Goal: Answer question/provide support

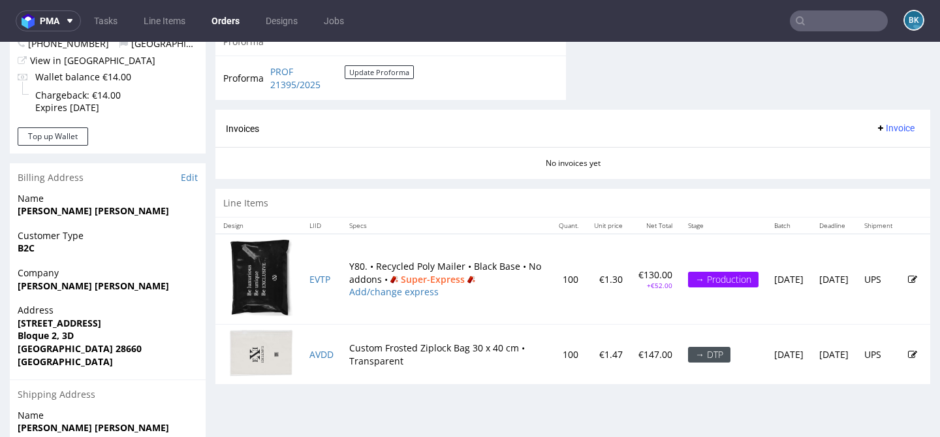
scroll to position [534, 0]
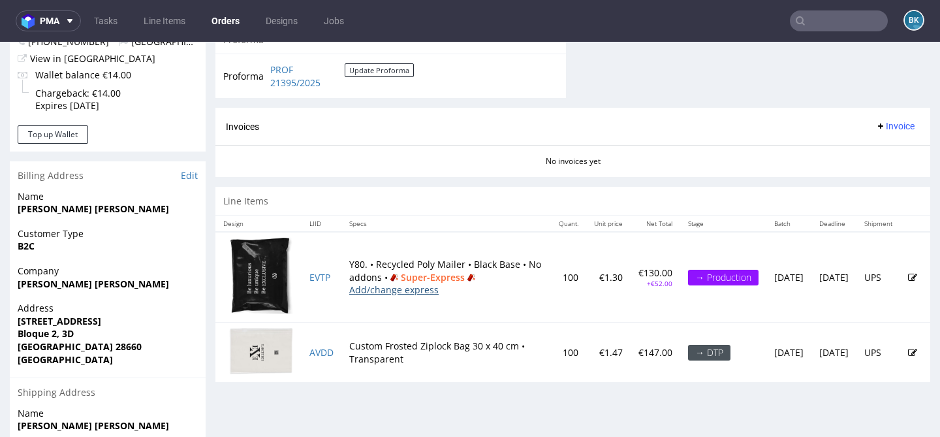
click at [411, 295] on link "Add/change express" at bounding box center [393, 289] width 89 height 12
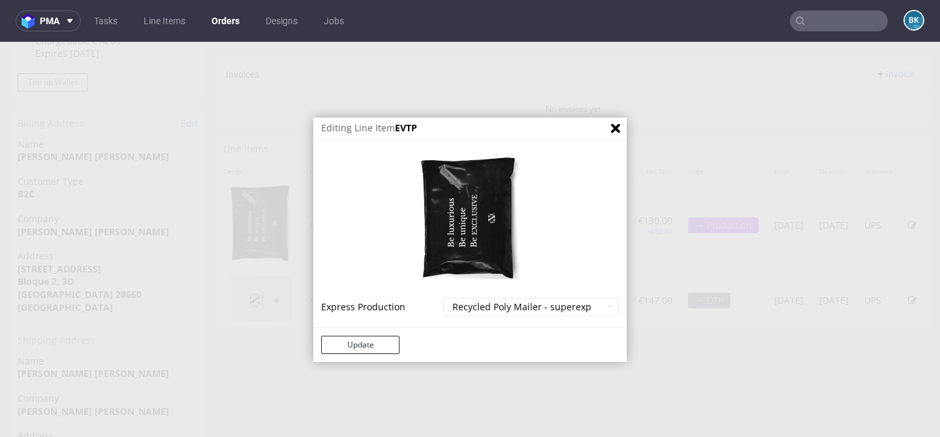
scroll to position [603, 0]
click at [511, 299] on select "Recycled Poly Mailer - express - 20% Recycled Poly Mailer - superexpress - 40%" at bounding box center [531, 307] width 176 height 18
select select "629"
click at [443, 298] on select "Recycled Poly Mailer - express - 20% Recycled Poly Mailer - superexpress - 40%" at bounding box center [531, 307] width 176 height 18
click at [379, 347] on button "Update" at bounding box center [360, 345] width 78 height 18
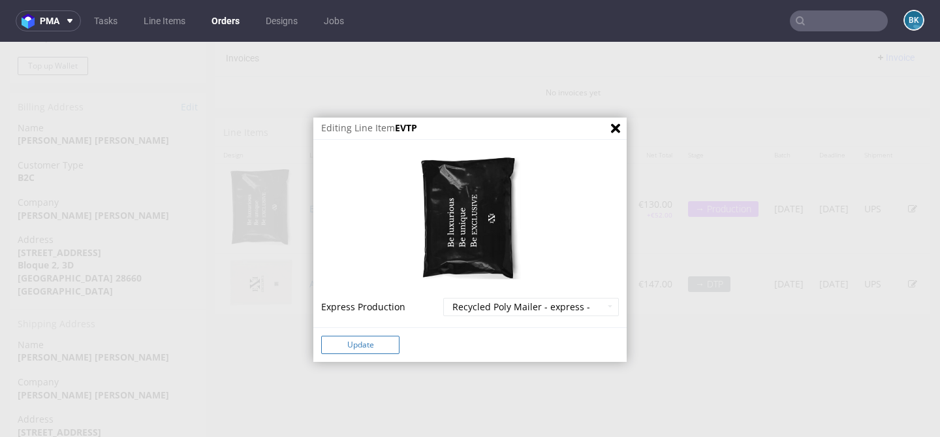
click at [355, 339] on button "Update" at bounding box center [360, 345] width 78 height 18
click at [349, 347] on button "Update" at bounding box center [360, 345] width 78 height 18
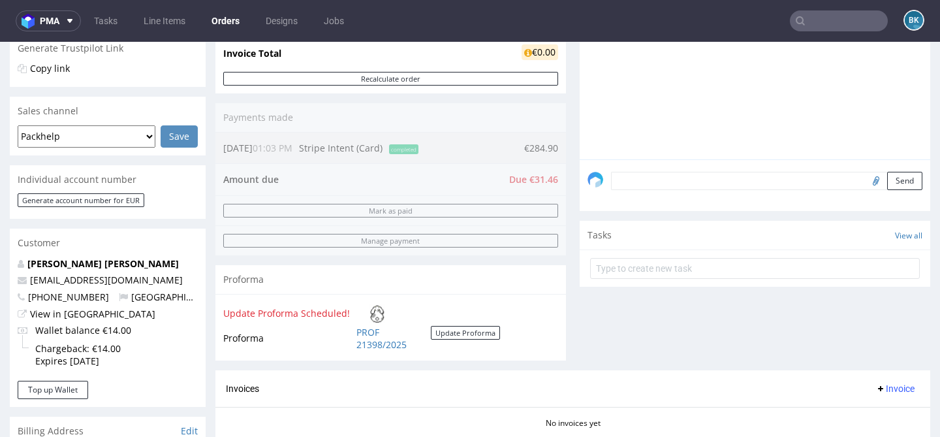
scroll to position [281, 0]
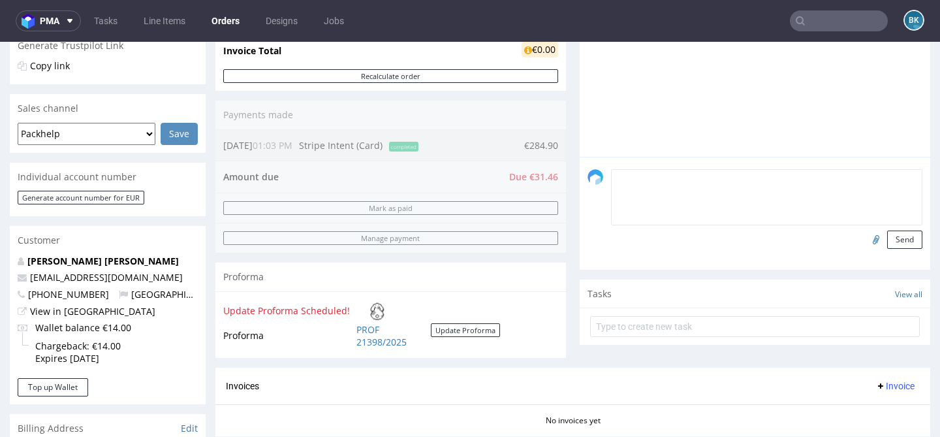
click at [667, 197] on textarea at bounding box center [766, 197] width 311 height 56
type textarea "O"
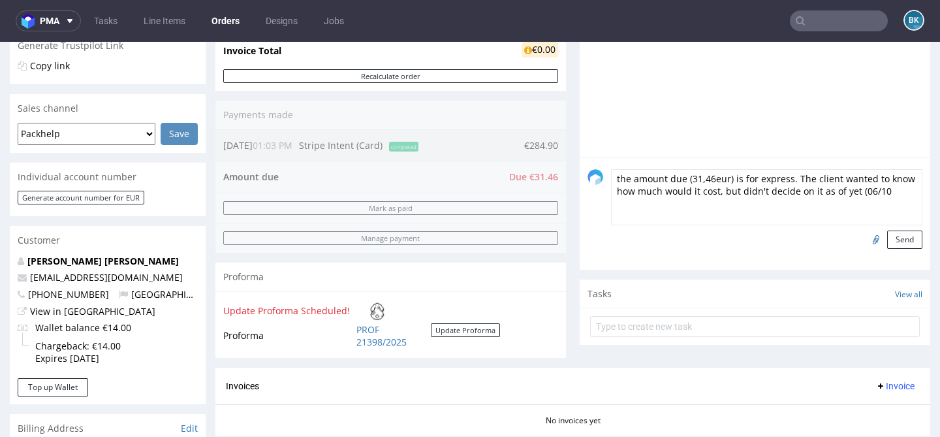
type textarea "the amount due (31,46eur) is for express. The client wanted to know how much wo…"
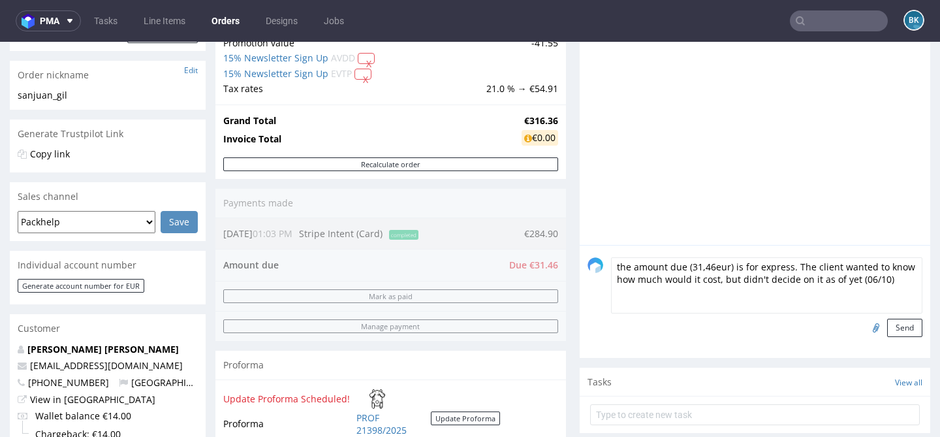
scroll to position [192, 0]
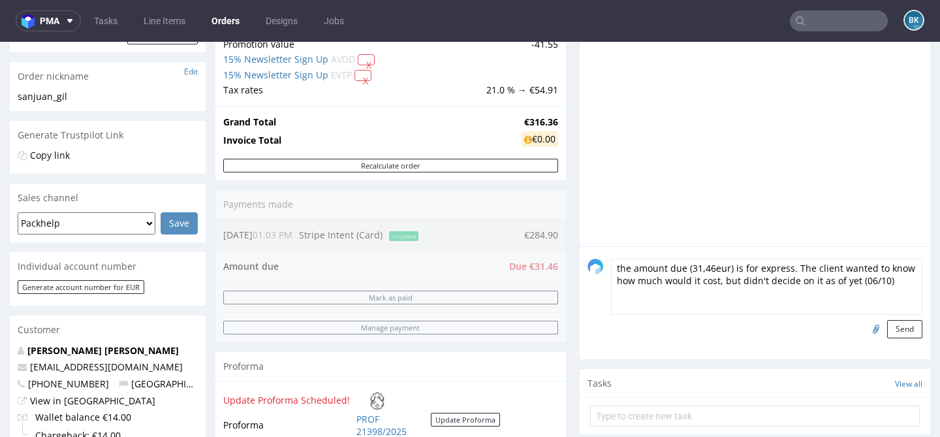
drag, startPoint x: 895, startPoint y: 290, endPoint x: 595, endPoint y: 279, distance: 300.5
click at [594, 279] on div "the amount due (31,46eur) is for express. The client wanted to know how much wo…" at bounding box center [755, 299] width 335 height 80
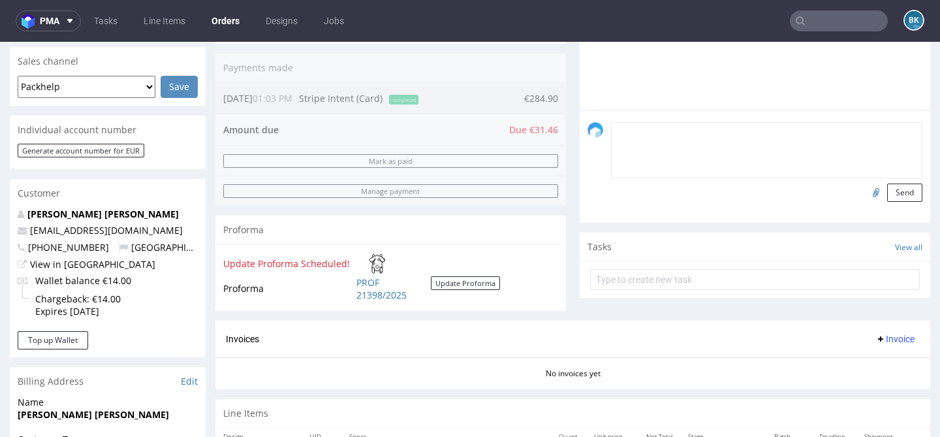
scroll to position [337, 0]
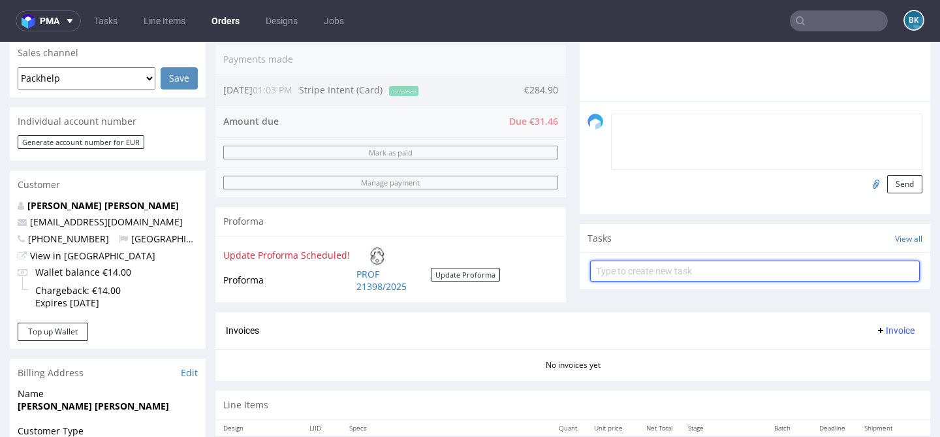
click at [699, 281] on input "text" at bounding box center [755, 271] width 330 height 21
type input "Amount due"
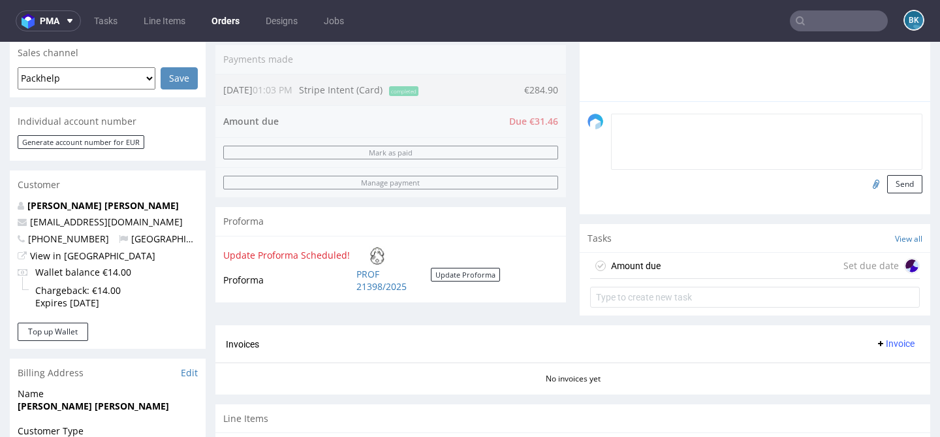
click at [710, 272] on div "Amount due Set due date" at bounding box center [755, 266] width 330 height 26
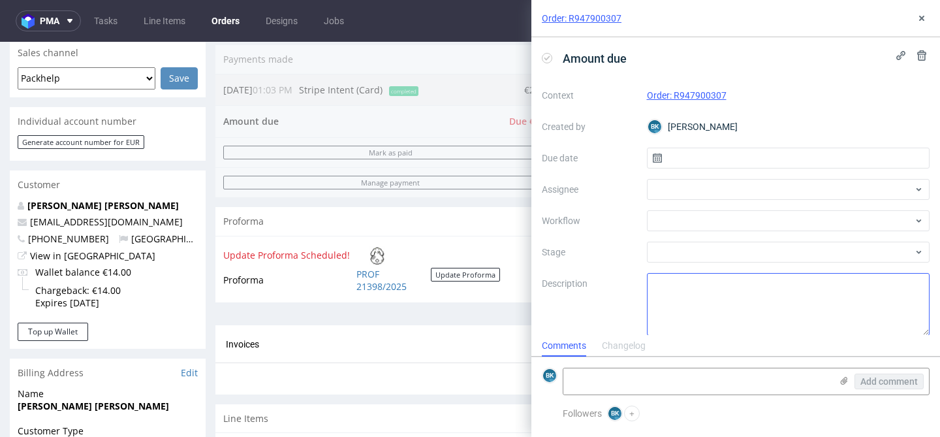
scroll to position [10, 0]
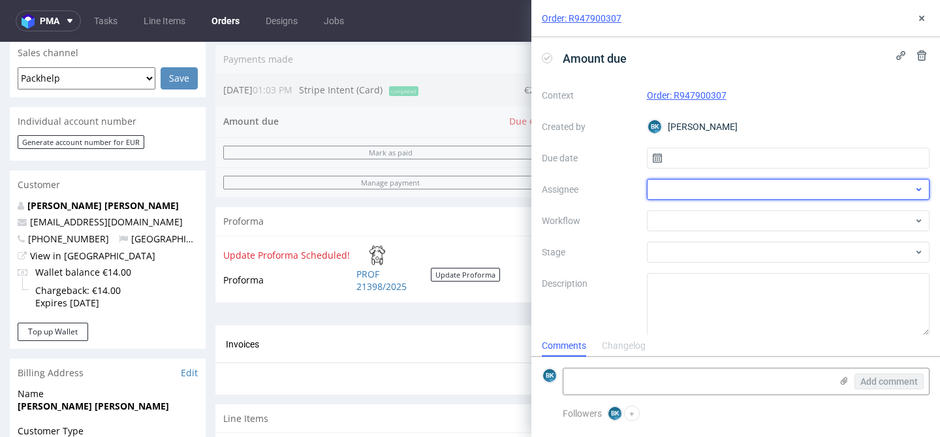
click at [693, 183] on div at bounding box center [788, 189] width 283 height 21
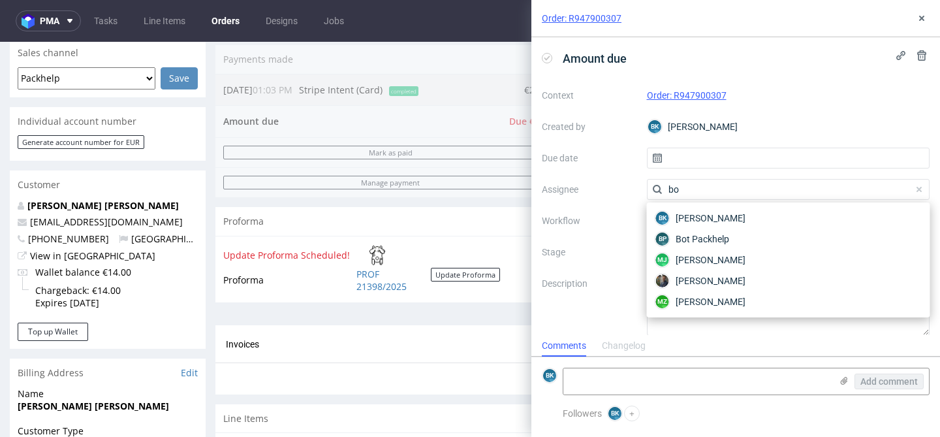
type input "bo"
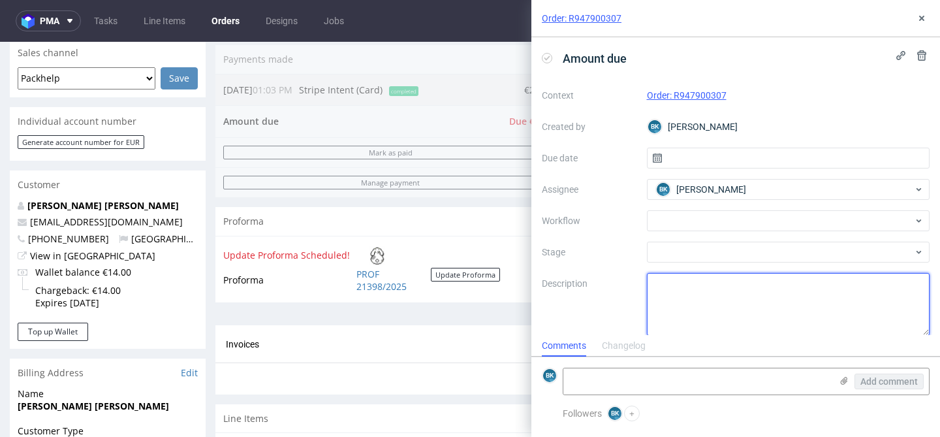
click at [699, 298] on textarea at bounding box center [788, 304] width 283 height 63
paste textarea "the amount due (31,46eur) is for express. The client wanted to know how much wo…"
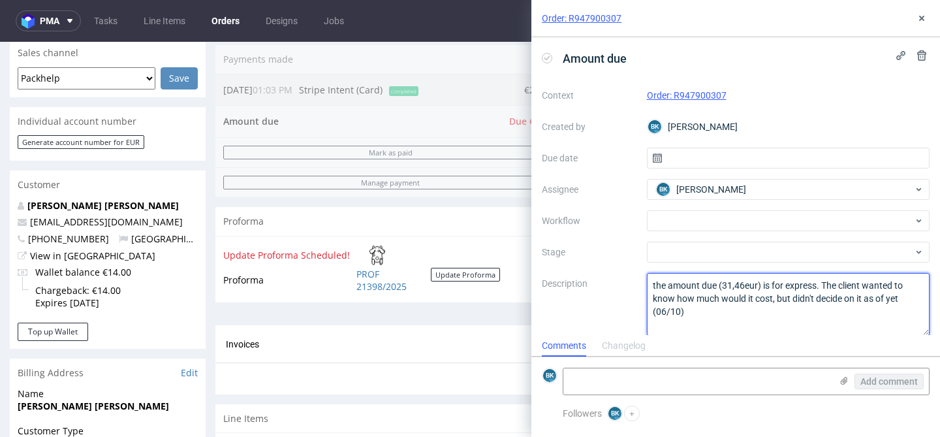
paste textarea "https://app-eu1.hubspot.com/help-desk/25600958/view/218648040/ticket/2394832703…"
type textarea "the amount due (31,46eur) is for express. The client wanted to know how much wo…"
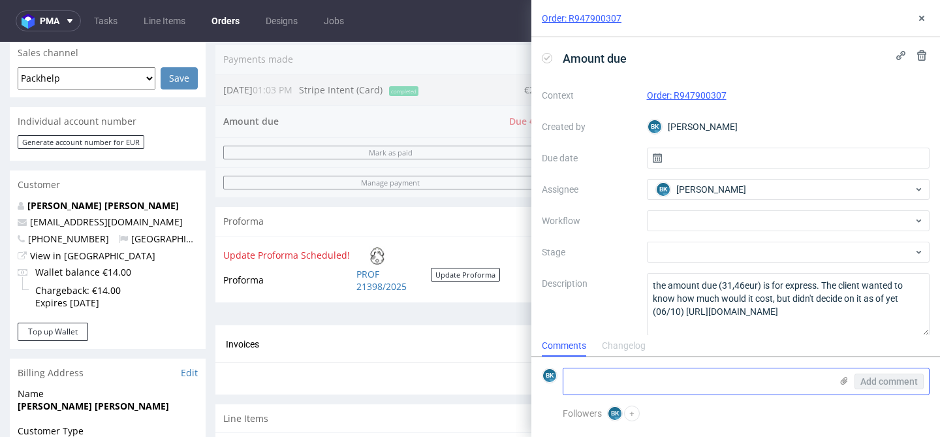
click at [664, 385] on textarea at bounding box center [697, 381] width 268 height 26
paste textarea "https://app-eu1.hubspot.com/help-desk/25600958/view/218648040/ticket/2394832703…"
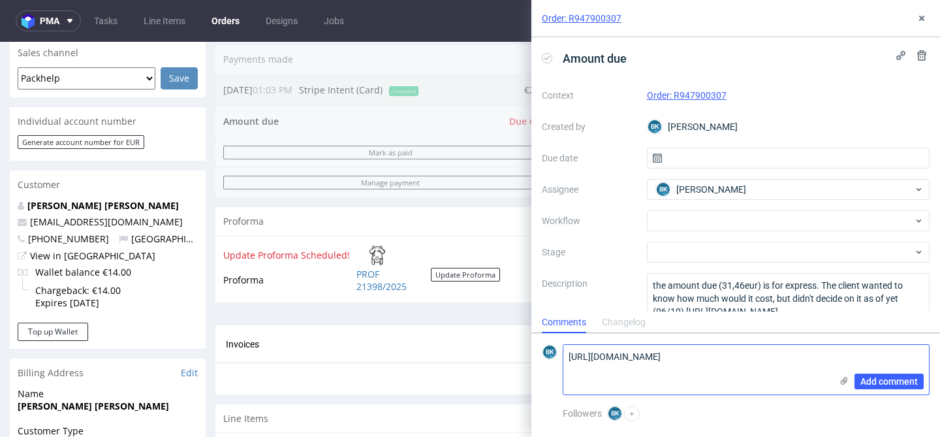
scroll to position [0, 0]
type textarea "https://app-eu1.hubspot.com/help-desk/25600958/view/218648040/ticket/2394832703…"
click at [884, 385] on span "Add comment" at bounding box center [889, 381] width 57 height 9
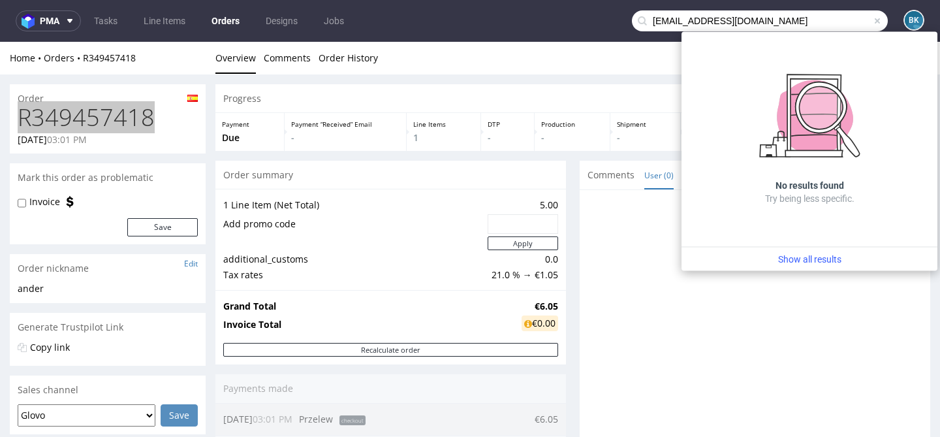
scroll to position [2, 0]
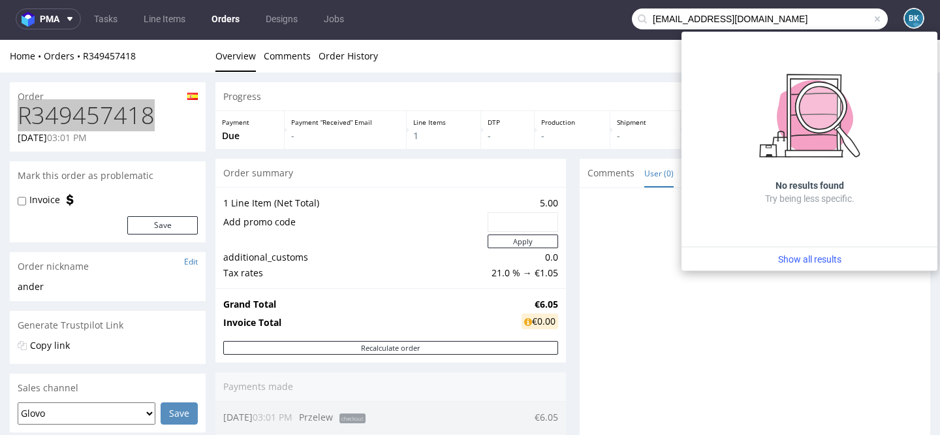
click at [872, 18] on span at bounding box center [877, 19] width 10 height 10
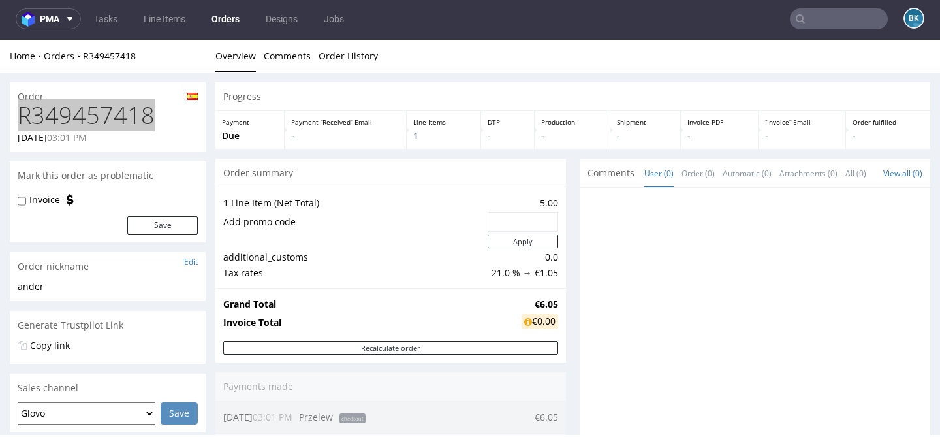
click at [798, 23] on input "text" at bounding box center [839, 18] width 98 height 21
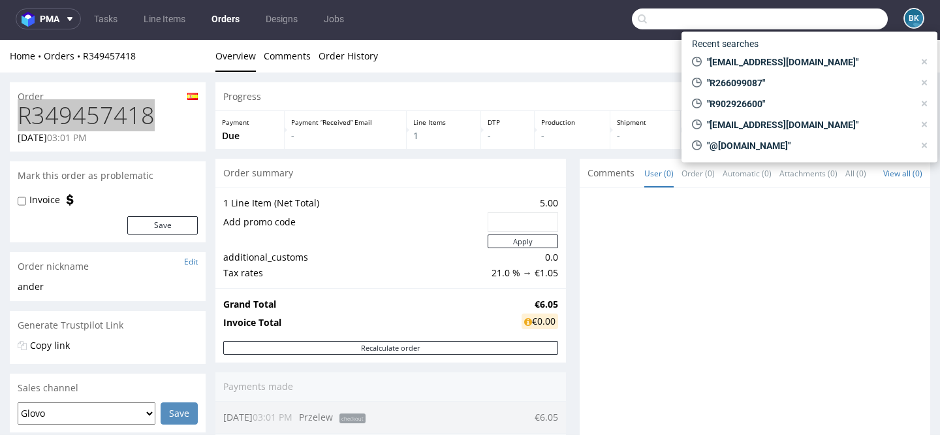
paste input "gemma@duplexcreativity.com"
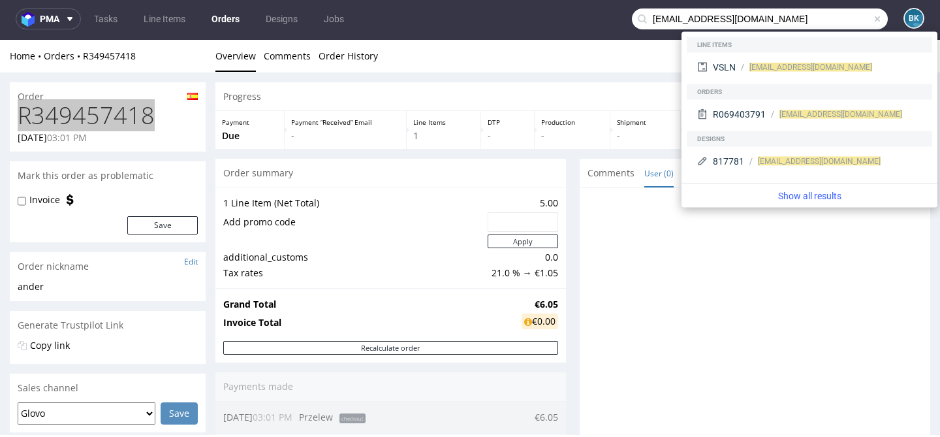
type input "gemma@duplexcreativity.com"
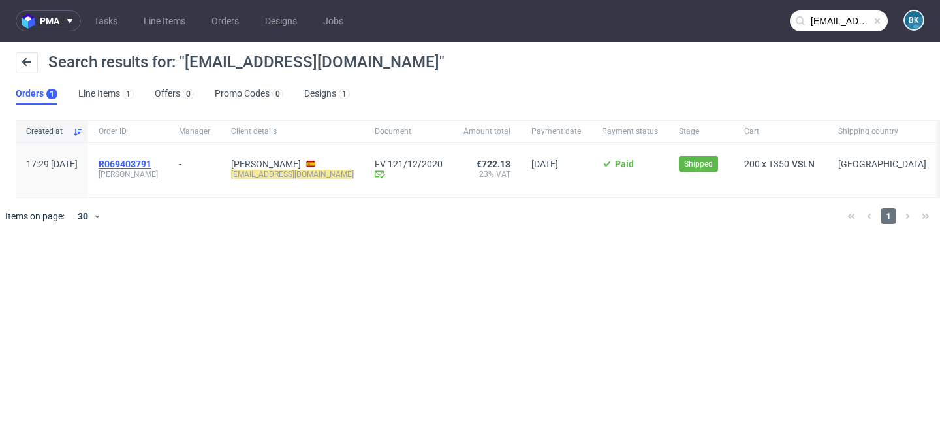
click at [151, 165] on span "R069403791" at bounding box center [125, 164] width 53 height 10
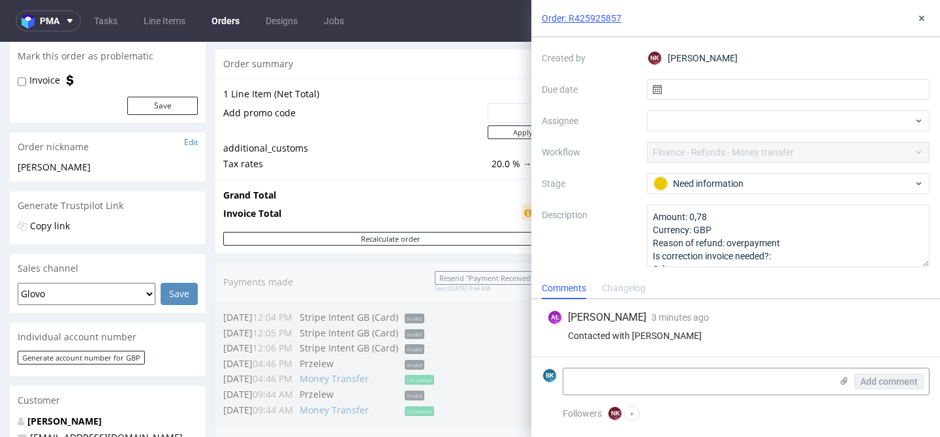
scroll to position [123, 0]
click at [921, 24] on button at bounding box center [922, 18] width 16 height 16
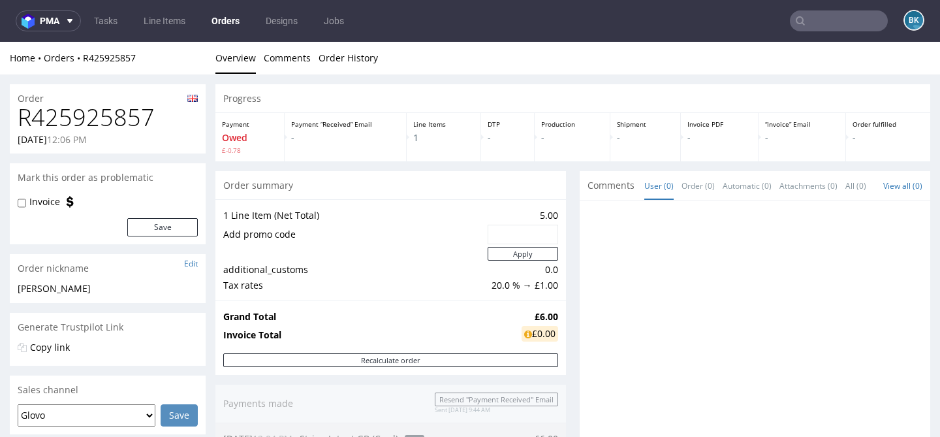
click at [110, 116] on h1 "R425925857" at bounding box center [108, 117] width 180 height 26
copy h1 "R425925857"
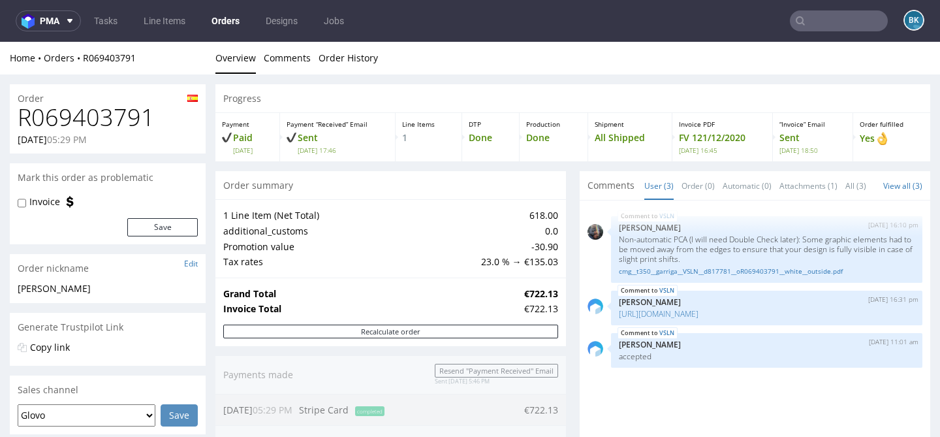
click at [819, 19] on input "text" at bounding box center [839, 20] width 98 height 21
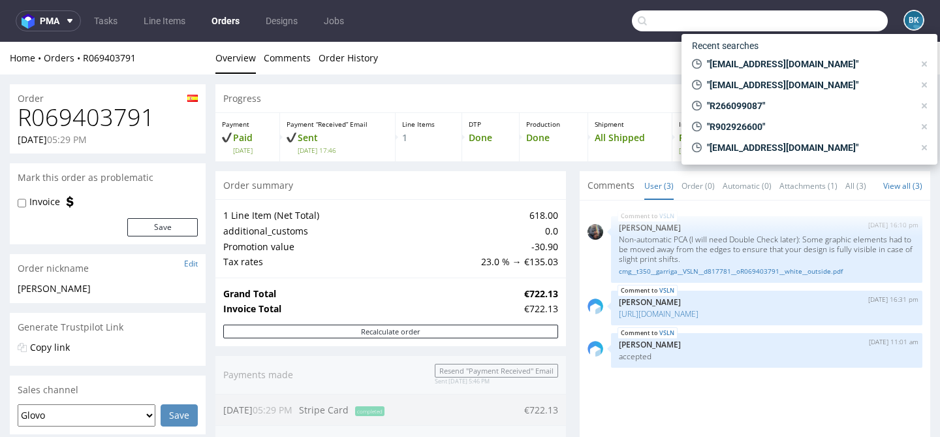
paste input "pavla.marikova@gmail.com"
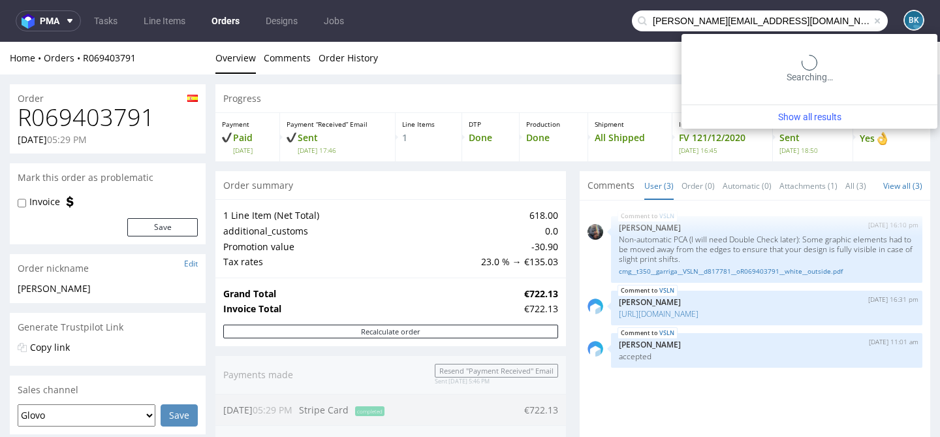
type input "pavla.marikova@gmail.com"
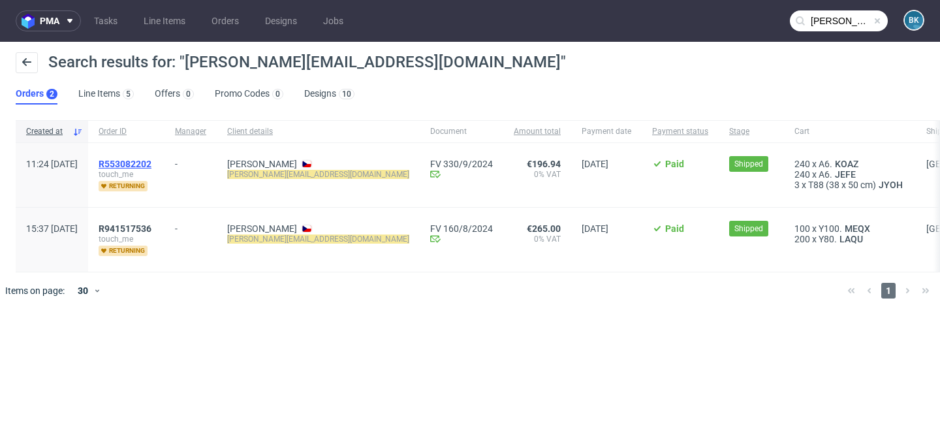
click at [151, 161] on span "R553082202" at bounding box center [125, 164] width 53 height 10
click at [151, 225] on span "R941517536" at bounding box center [125, 228] width 53 height 10
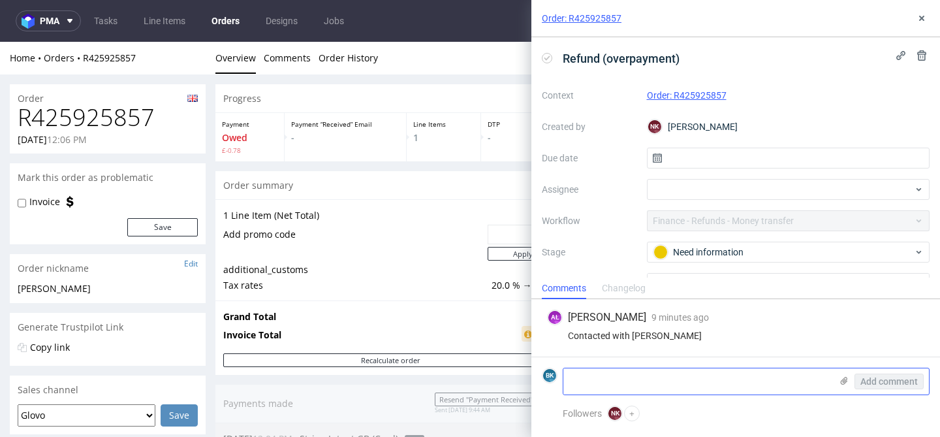
click at [620, 379] on textarea at bounding box center [697, 381] width 268 height 26
paste textarea "https://app-eu1.hubspot.com/contacts/25600958/record/0-5/239005439179/"
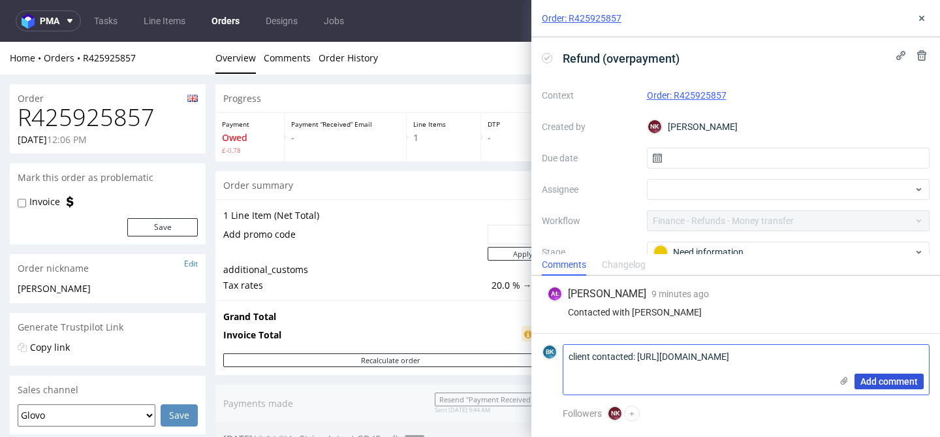
type textarea "client contacted: https://app-eu1.hubspot.com/contacts/25600958/record/0-5/2390…"
click at [891, 385] on span "Add comment" at bounding box center [889, 381] width 57 height 9
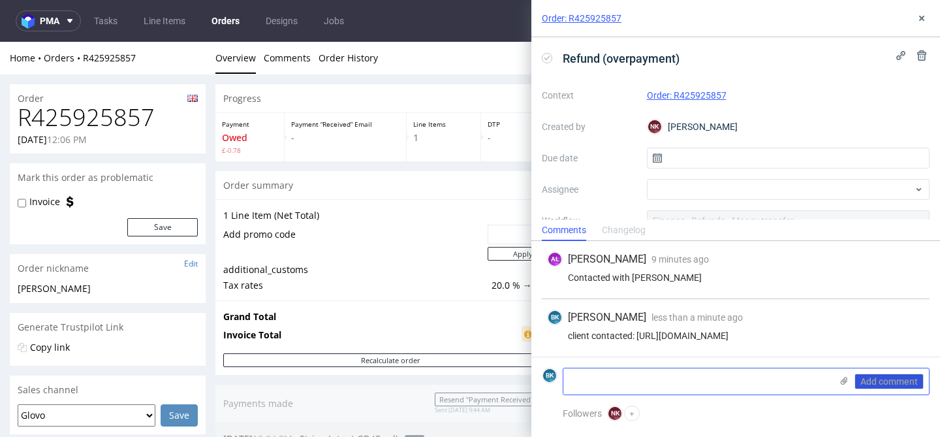
scroll to position [9, 0]
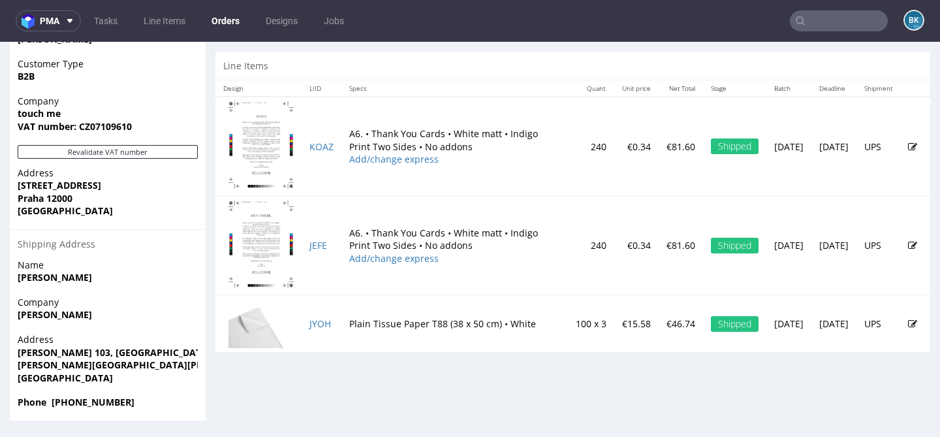
scroll to position [3, 0]
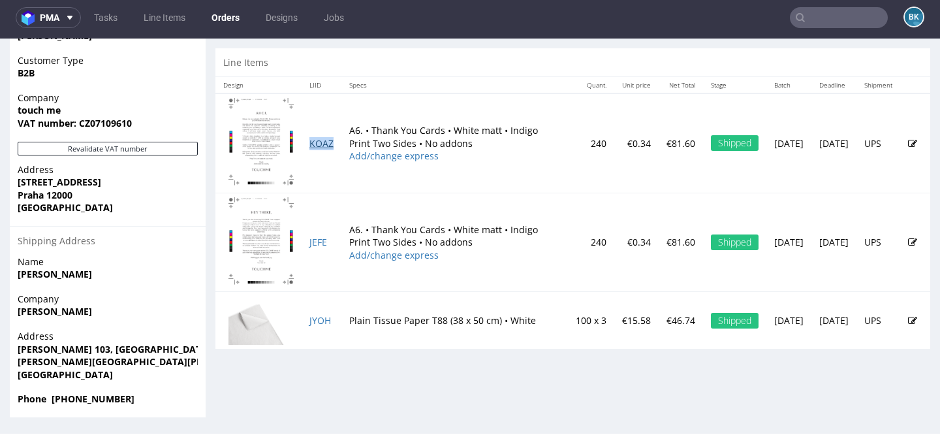
click at [319, 149] on link "KOAZ" at bounding box center [321, 143] width 24 height 12
click at [322, 245] on link "JEFE" at bounding box center [318, 242] width 18 height 12
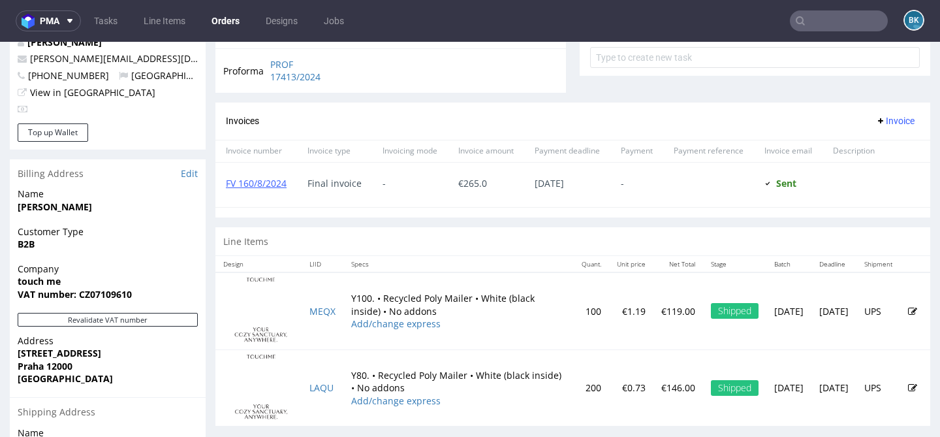
scroll to position [515, 0]
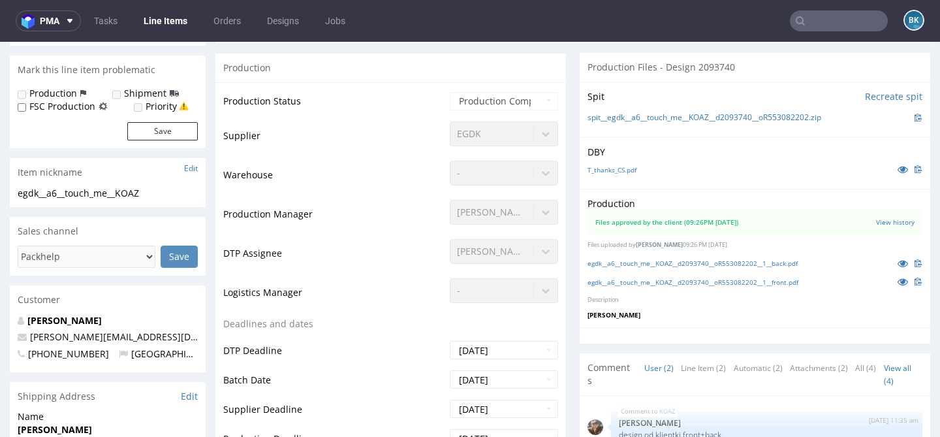
scroll to position [280, 0]
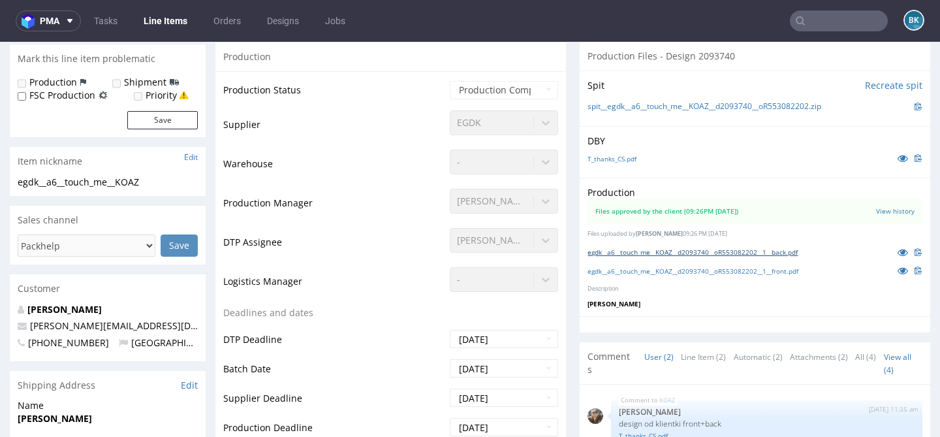
click at [695, 249] on link "egdk__a6__touch_me__KOAZ__d2093740__oR553082202__1__back.pdf" at bounding box center [693, 251] width 210 height 9
click at [699, 270] on link "egdk__a6__touch_me__KOAZ__d2093740__oR553082202__1__front.pdf" at bounding box center [693, 270] width 211 height 9
click at [770, 251] on link "egdk__a6__touch_me__KOAZ__d2093740__oR553082202__1__back.pdf" at bounding box center [693, 251] width 210 height 9
click at [783, 271] on link "egdk__a6__touch_me__KOAZ__d2093740__oR553082202__1__front.pdf" at bounding box center [693, 270] width 211 height 9
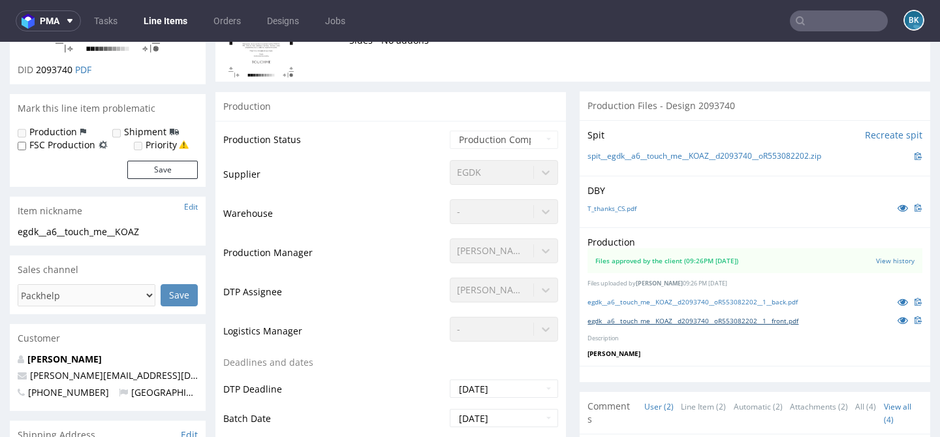
scroll to position [228, 0]
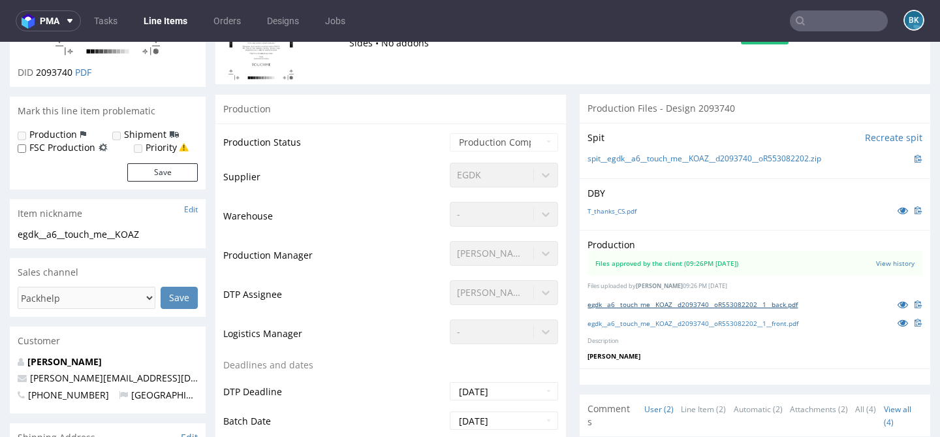
click at [763, 303] on link "egdk__a6__touch_me__KOAZ__d2093740__oR553082202__1__back.pdf" at bounding box center [693, 304] width 210 height 9
click at [714, 323] on link "egdk__a6__touch_me__KOAZ__d2093740__oR553082202__1__front.pdf" at bounding box center [693, 323] width 211 height 9
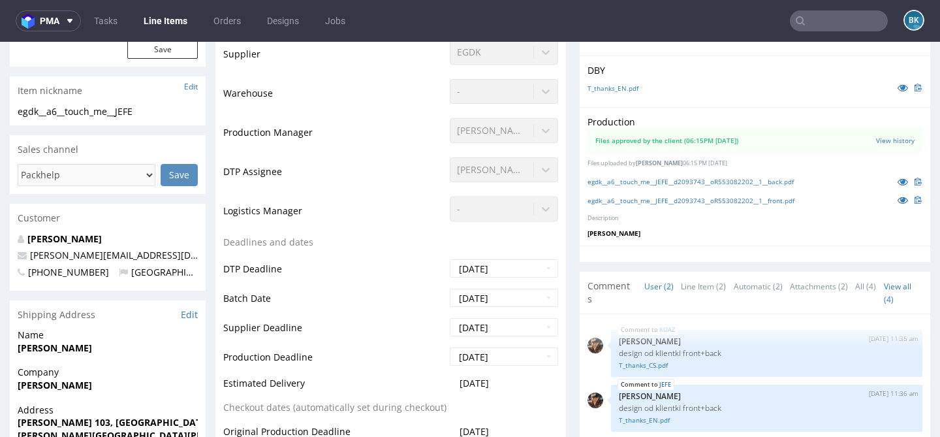
scroll to position [328, 0]
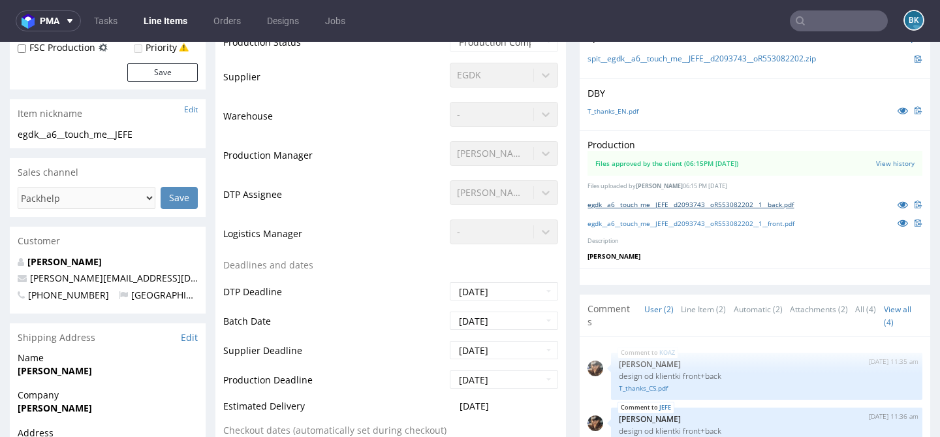
click at [753, 202] on link "egdk__a6__touch_me__JEFE__d2093743__oR553082202__1__back.pdf" at bounding box center [691, 204] width 206 height 9
click at [752, 223] on link "egdk__a6__touch_me__JEFE__d2093743__oR553082202__1__front.pdf" at bounding box center [691, 223] width 207 height 9
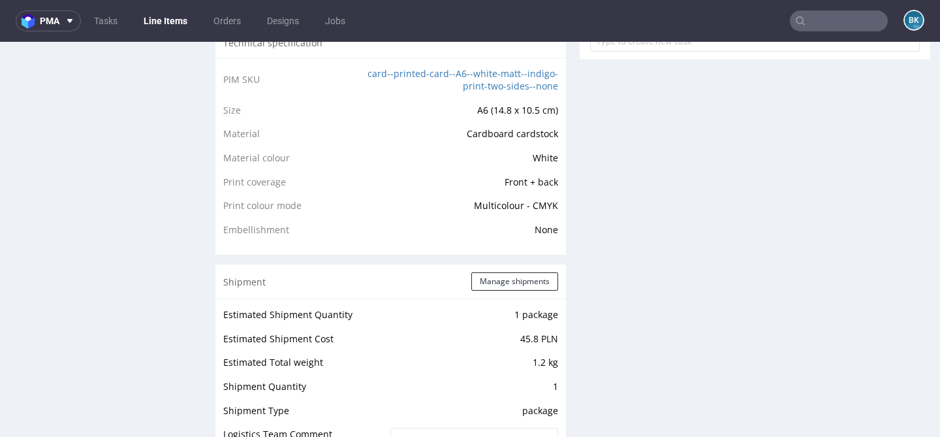
scroll to position [970, 0]
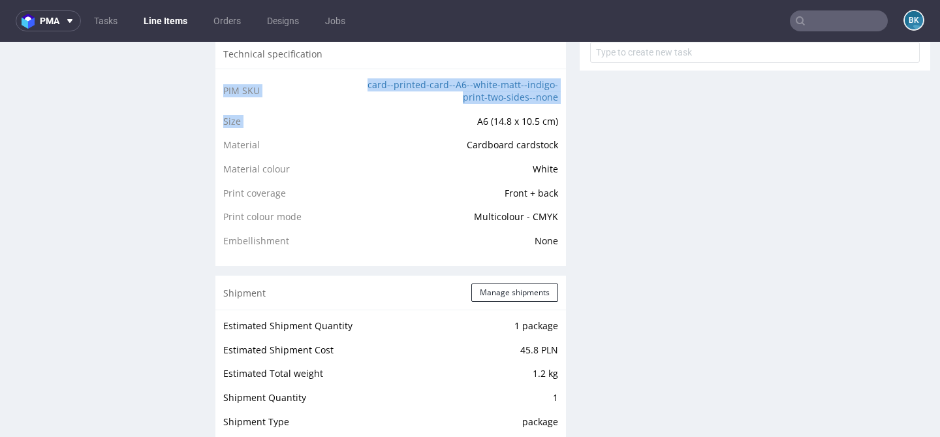
drag, startPoint x: 471, startPoint y: 122, endPoint x: 565, endPoint y: 120, distance: 93.4
click at [565, 120] on div "Progress Payment Paid [DATE] Design Locked DTP Complete [DATE] Batch Complete […" at bounding box center [572, 283] width 715 height 2337
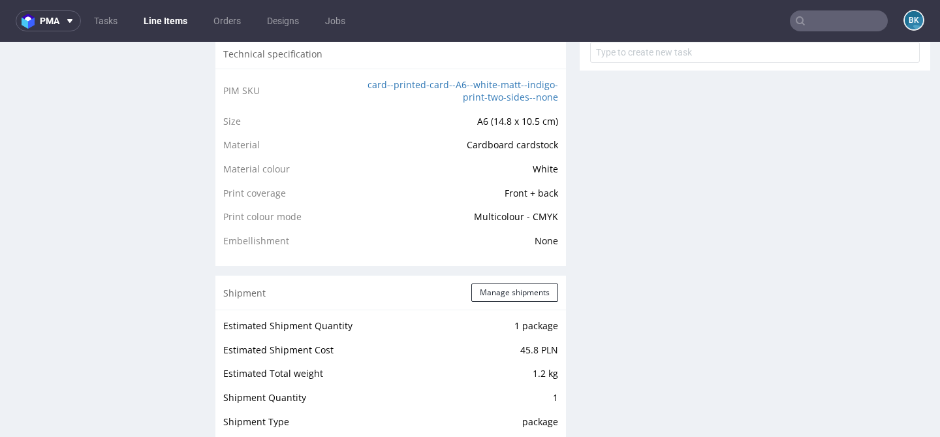
click at [518, 122] on span "A6 (14.8 x 10.5 cm)" at bounding box center [517, 121] width 81 height 12
drag, startPoint x: 474, startPoint y: 121, endPoint x: 551, endPoint y: 117, distance: 77.1
click at [551, 117] on span "A6 (14.8 x 10.5 cm)" at bounding box center [517, 121] width 81 height 12
copy span "A6 (14.8 x 10.5 cm)"
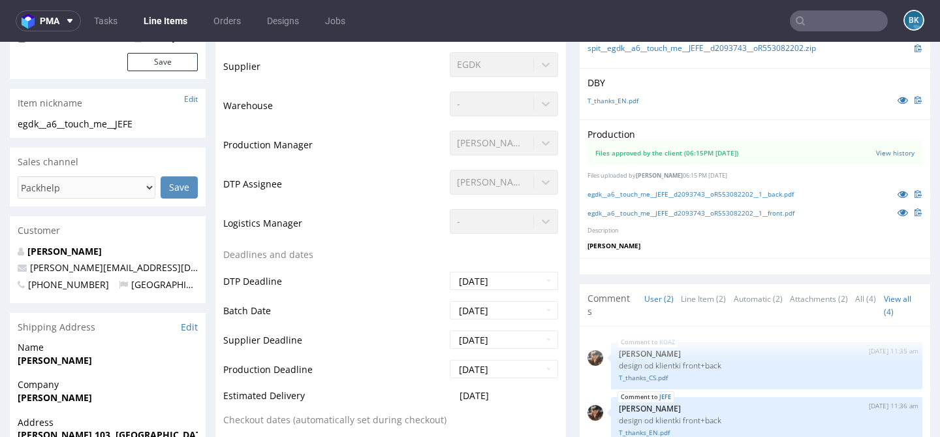
scroll to position [321, 0]
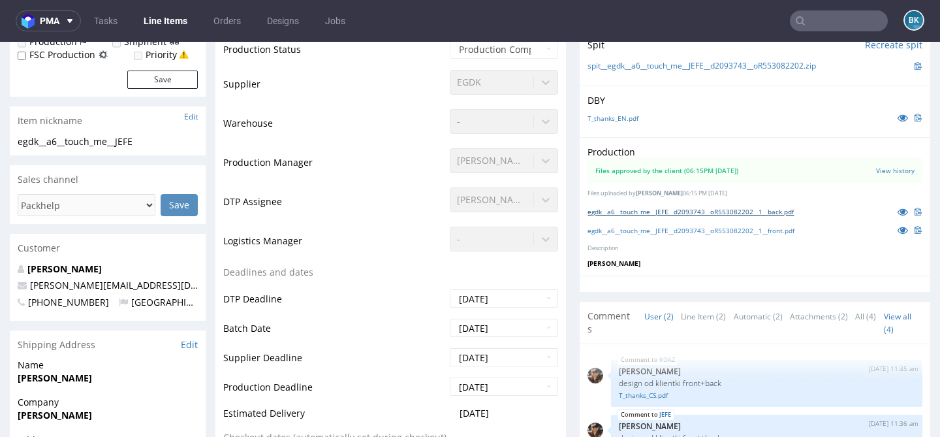
click at [704, 209] on link "egdk__a6__touch_me__JEFE__d2093743__oR553082202__1__back.pdf" at bounding box center [691, 211] width 206 height 9
click at [587, 291] on div at bounding box center [755, 284] width 351 height 16
click at [703, 231] on link "egdk__a6__touch_me__JEFE__d2093743__oR553082202__1__front.pdf" at bounding box center [691, 230] width 207 height 9
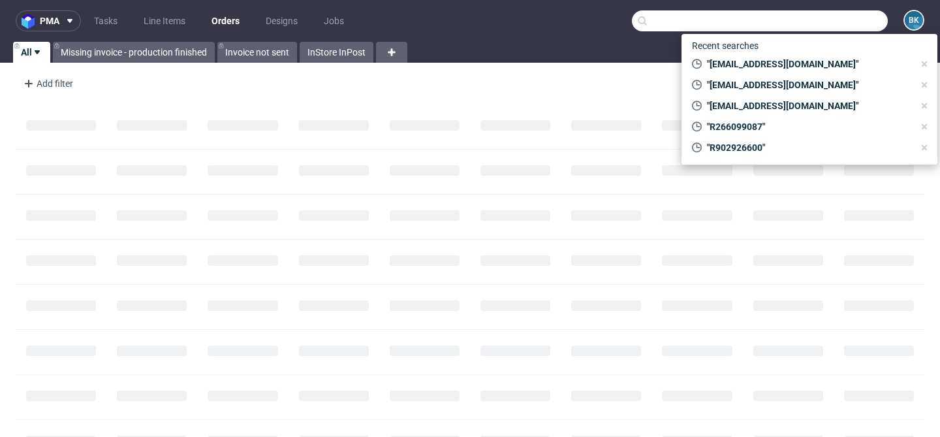
click at [856, 24] on input "text" at bounding box center [760, 20] width 256 height 21
paste input "R134422439"
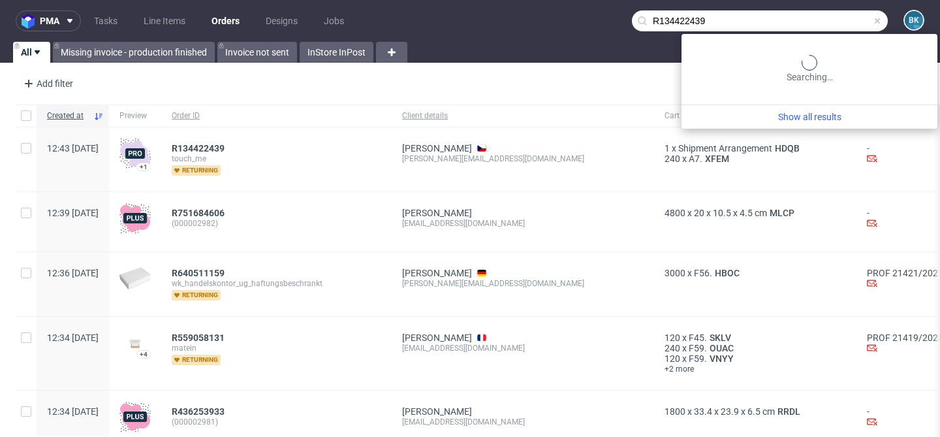
type input "R134422439"
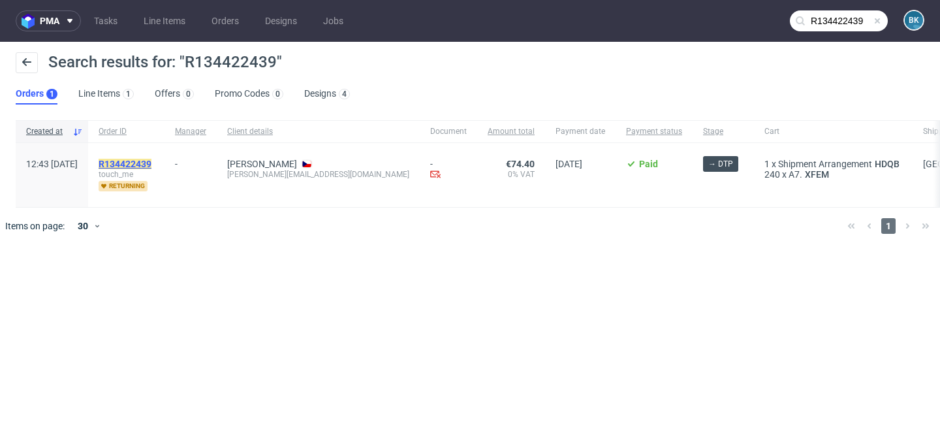
click at [151, 165] on mark "R134422439" at bounding box center [125, 164] width 53 height 10
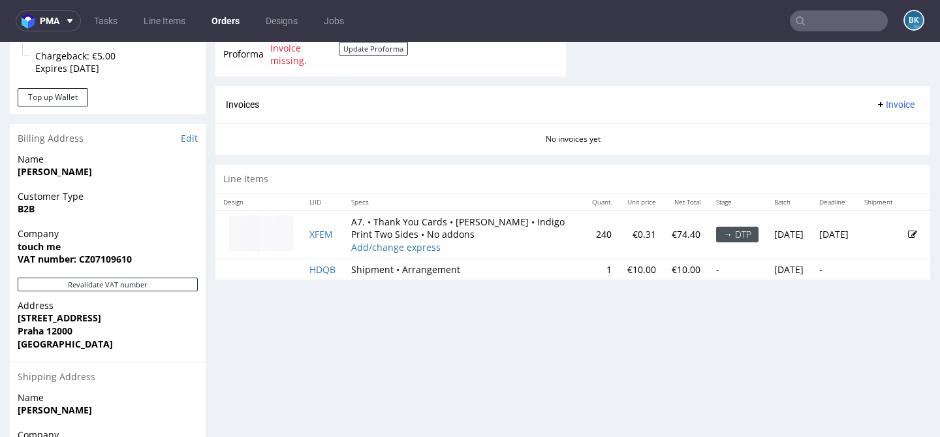
scroll to position [571, 0]
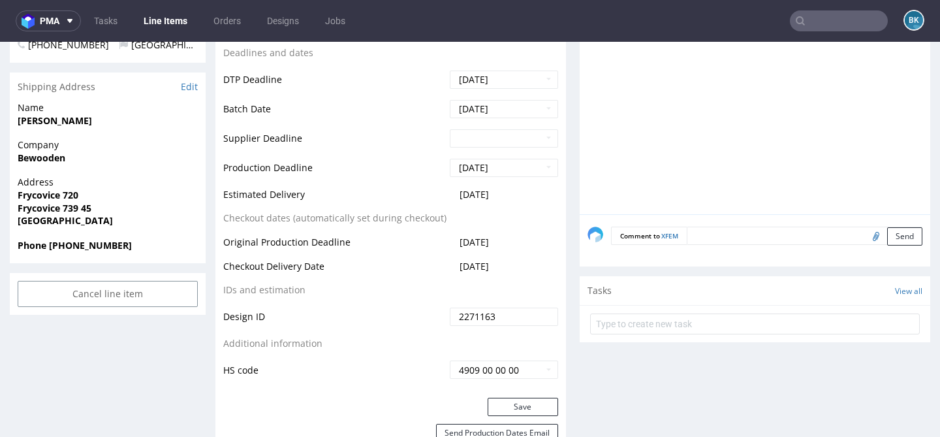
scroll to position [520, 0]
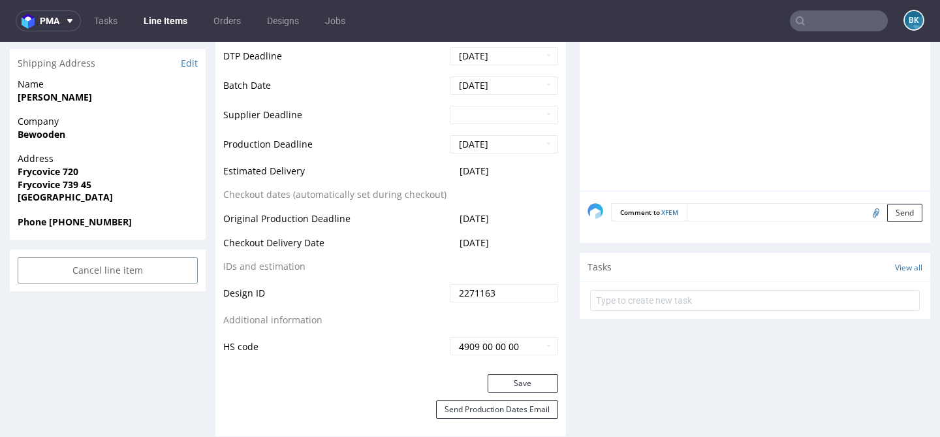
click at [729, 212] on textarea at bounding box center [805, 212] width 236 height 18
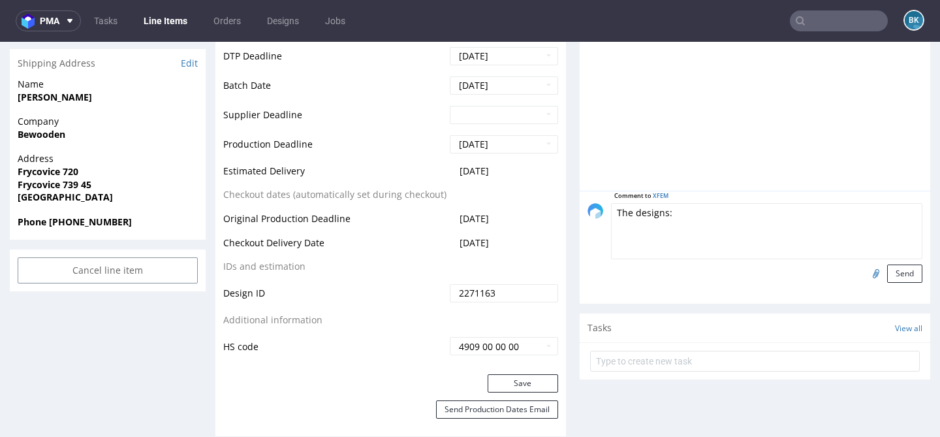
type textarea "The designs:"
click at [868, 277] on input "file" at bounding box center [874, 272] width 18 height 17
type input "C:\fakepath\egdk__a6__touch_me__JEFE__d2093743__oR553082202__1__back (1) (1).pdf"
click at [745, 224] on textarea "The designs:" at bounding box center [766, 231] width 311 height 56
click at [894, 270] on button "Send" at bounding box center [904, 273] width 35 height 18
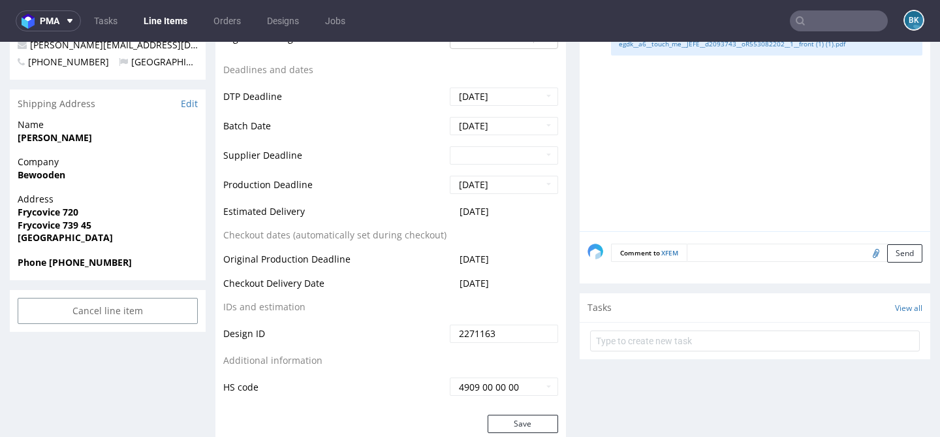
scroll to position [484, 0]
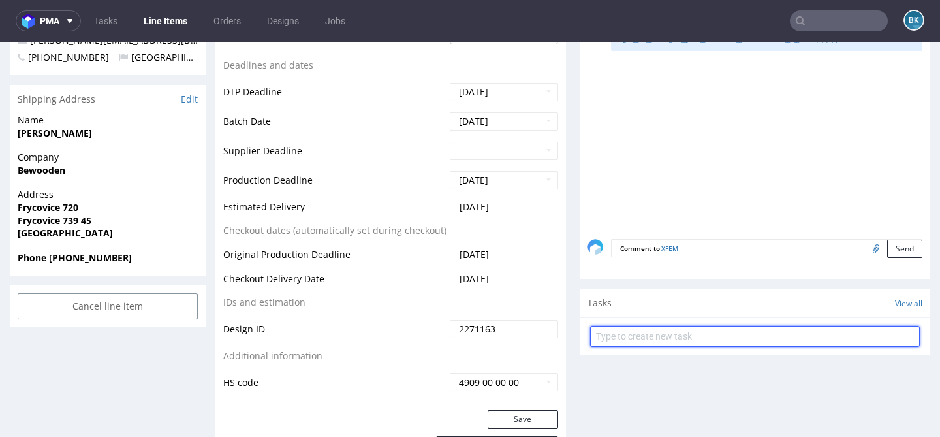
click at [650, 338] on input "text" at bounding box center [755, 336] width 330 height 21
type input "Design"
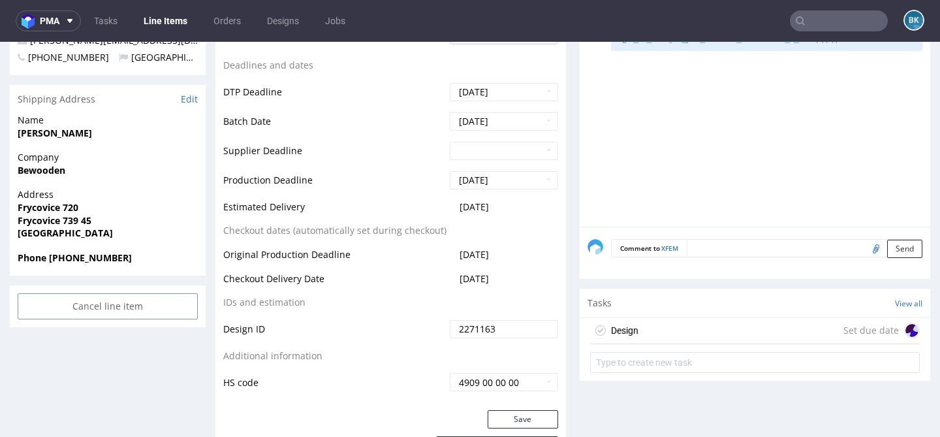
click at [695, 330] on div "Design Set due date" at bounding box center [755, 331] width 330 height 26
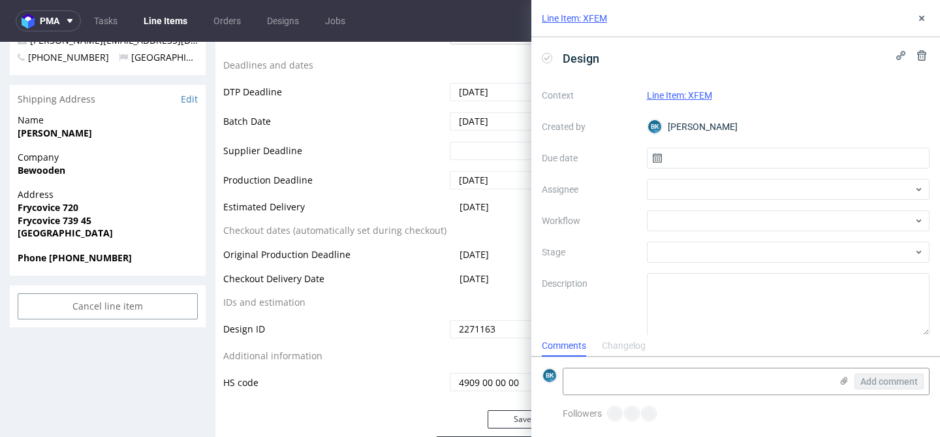
scroll to position [10, 0]
click at [710, 159] on input "text" at bounding box center [788, 158] width 283 height 21
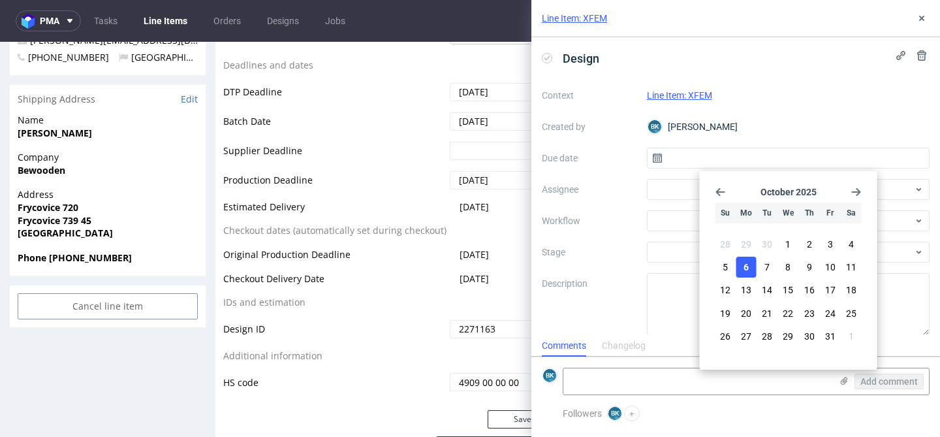
click at [746, 264] on span "6" at bounding box center [746, 267] width 5 height 13
type input "[DATE]"
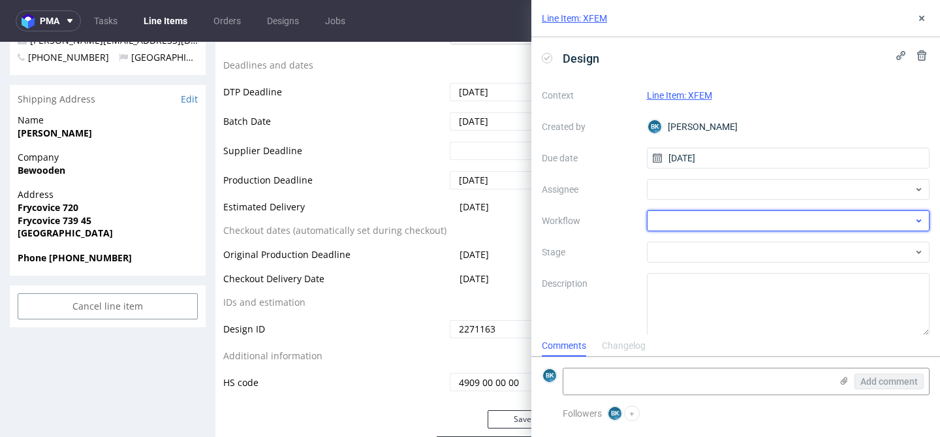
click at [693, 223] on div at bounding box center [788, 220] width 283 height 21
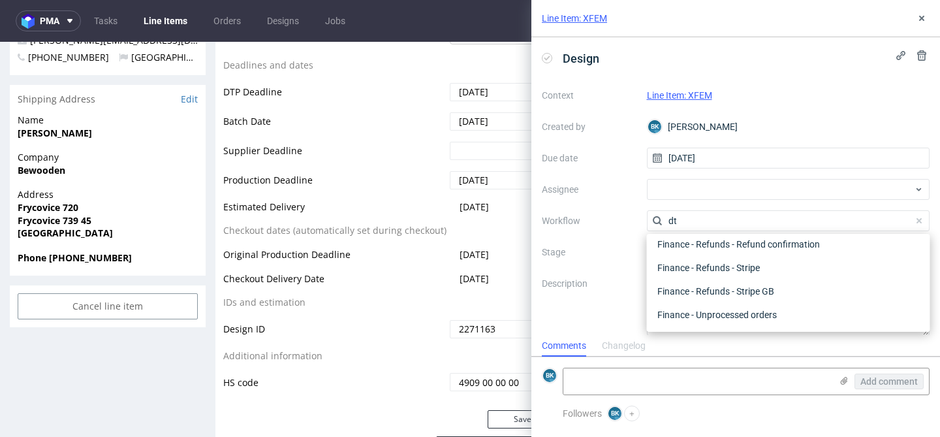
scroll to position [0, 0]
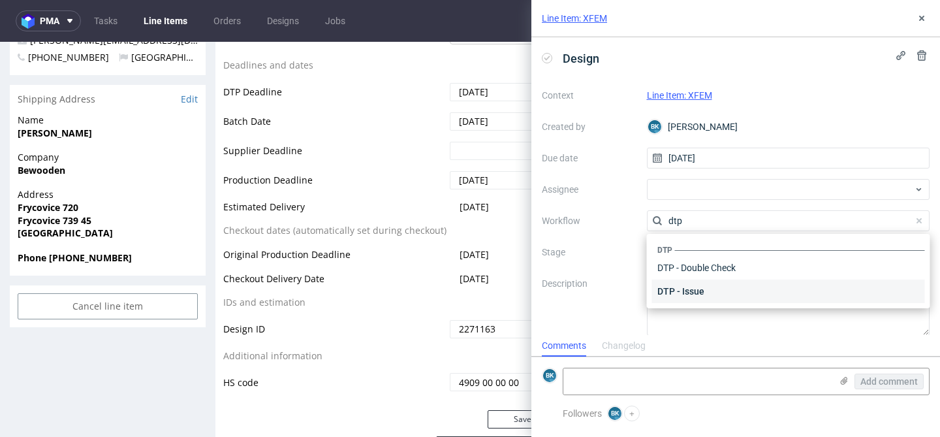
type input "dtp"
click at [676, 292] on div "DTP - Issue" at bounding box center [788, 291] width 273 height 24
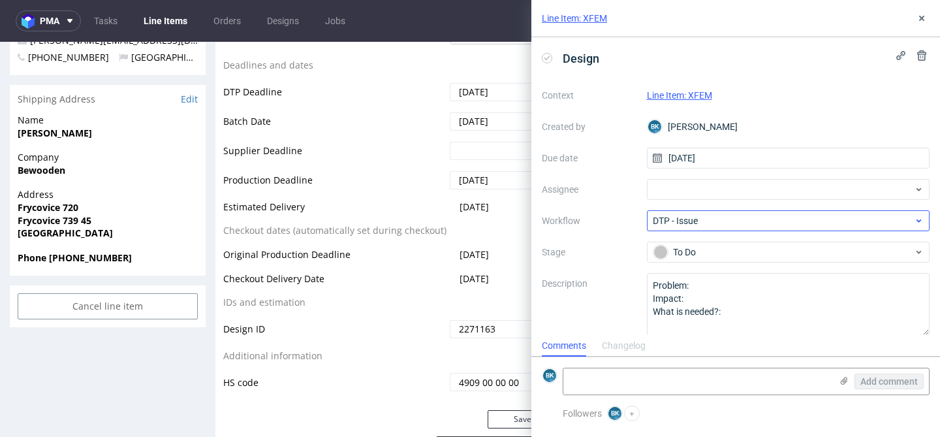
scroll to position [11, 0]
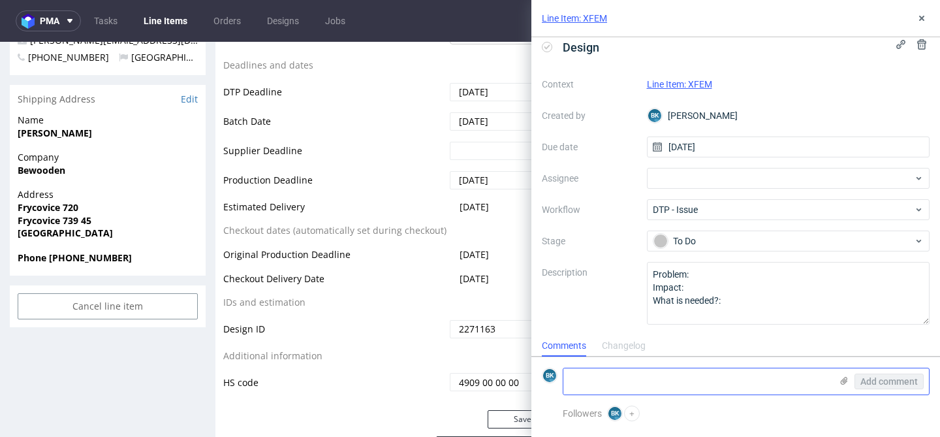
click at [656, 375] on textarea at bounding box center [697, 381] width 268 height 26
drag, startPoint x: 745, startPoint y: 379, endPoint x: 618, endPoint y: 378, distance: 126.7
click at [618, 378] on textarea "The designs are from the previous order:" at bounding box center [697, 381] width 268 height 26
type textarea "The designs"
click at [844, 379] on icon at bounding box center [844, 380] width 10 height 10
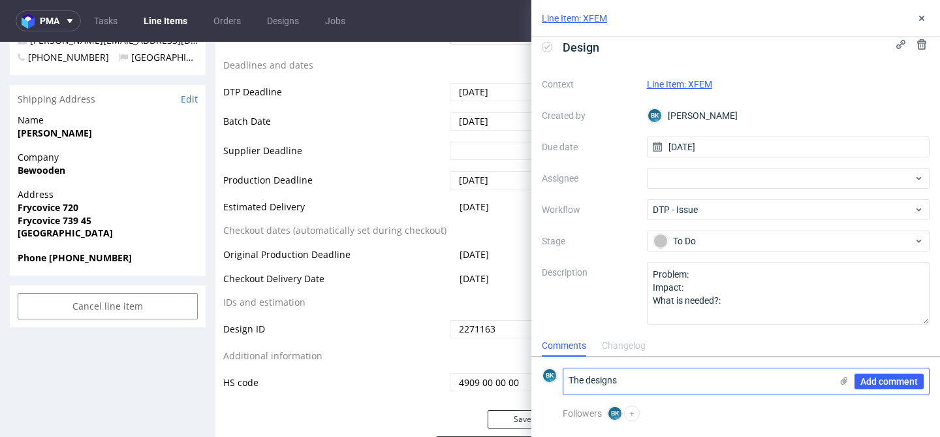
click at [0, 0] on input "file" at bounding box center [0, 0] width 0 height 0
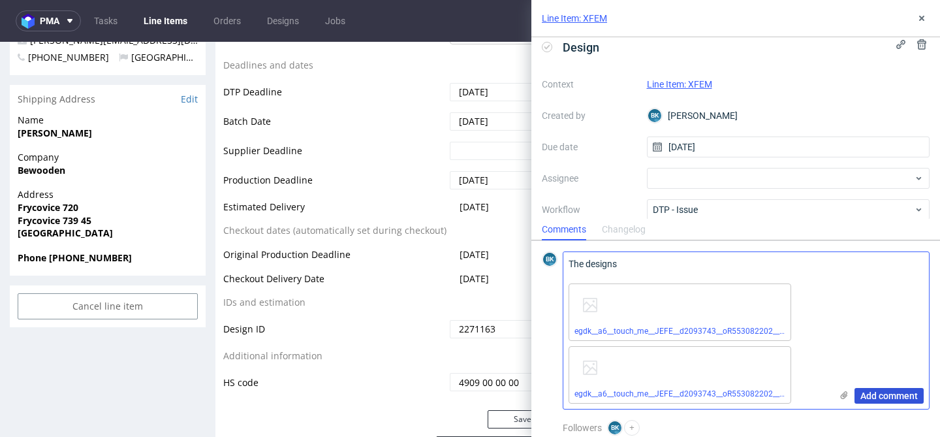
click at [875, 396] on span "Add comment" at bounding box center [889, 395] width 57 height 9
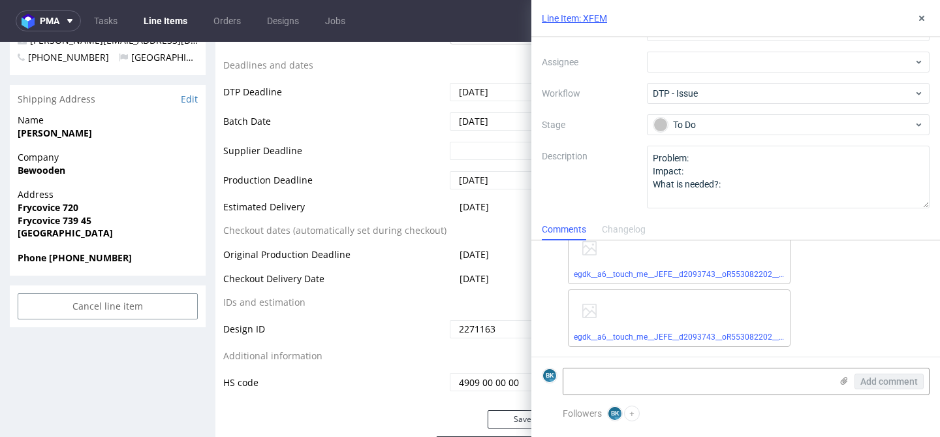
scroll to position [0, 0]
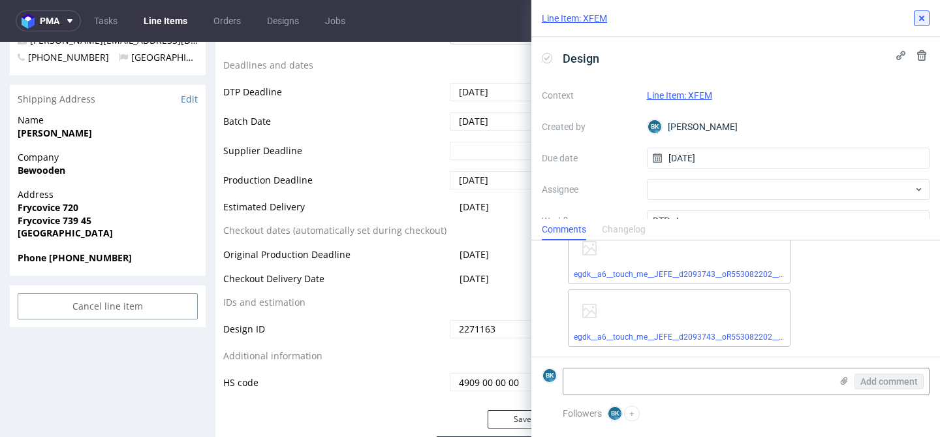
click at [920, 18] on use at bounding box center [921, 18] width 5 height 5
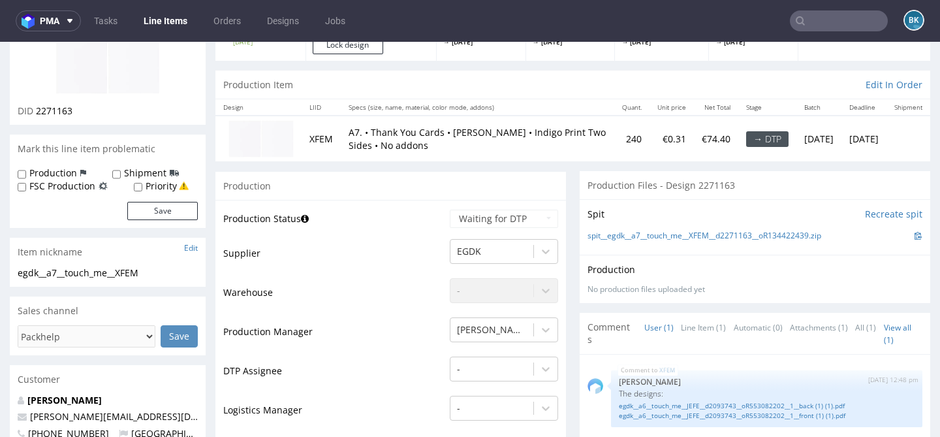
scroll to position [138, 0]
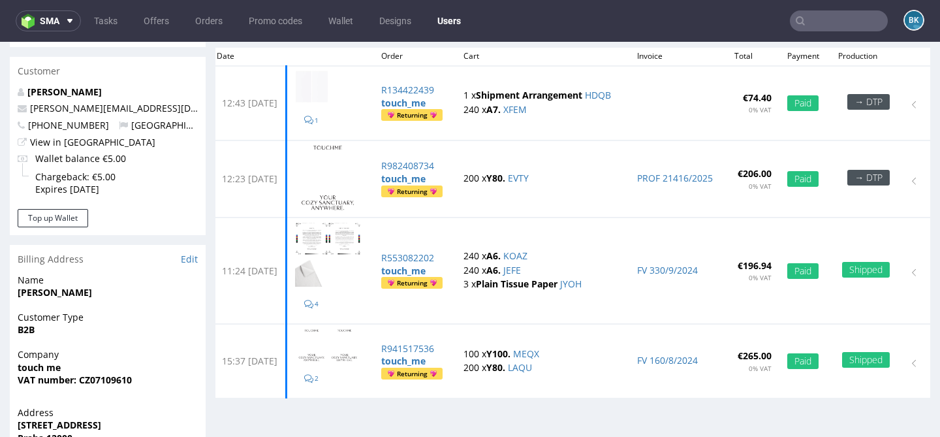
scroll to position [114, 0]
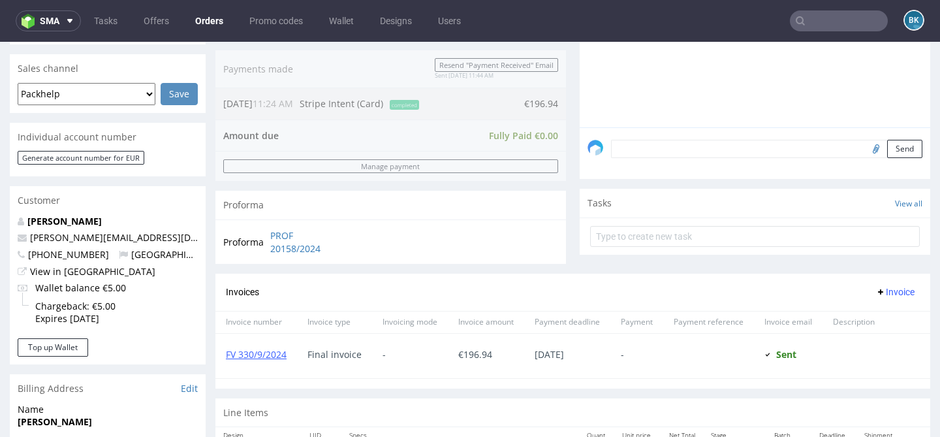
scroll to position [324, 0]
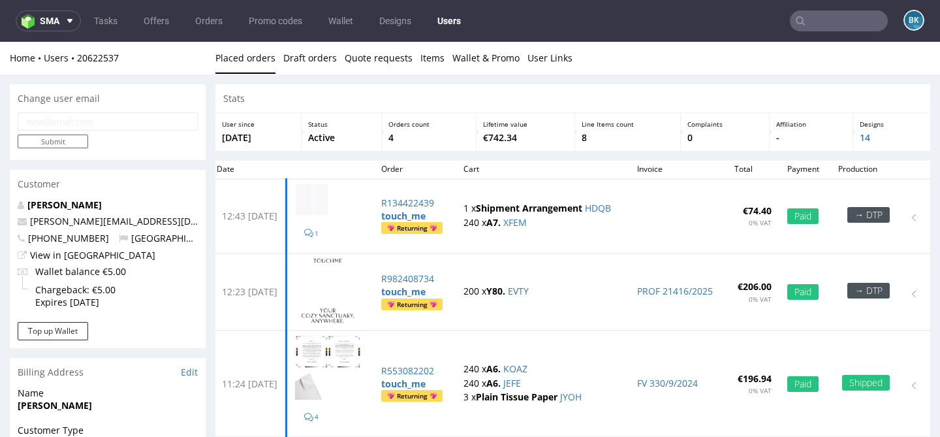
click at [844, 20] on input "text" at bounding box center [839, 20] width 98 height 21
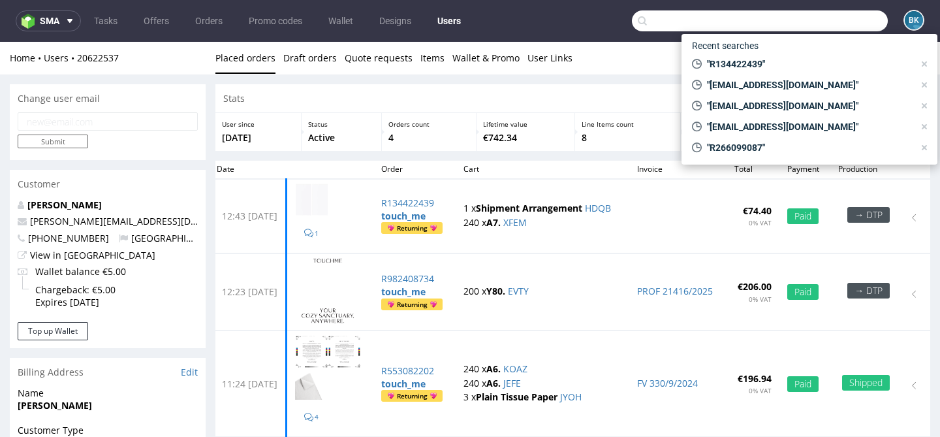
paste input "R984593987"
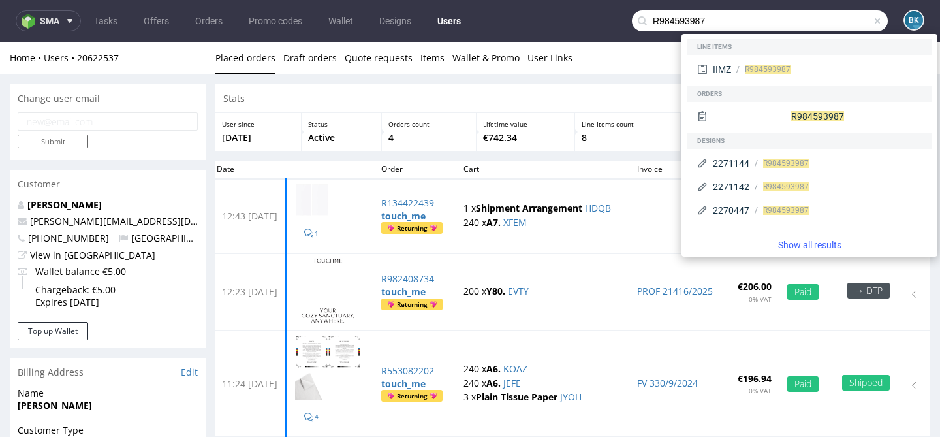
type input "R984593987"
click at [55, 21] on span "sma" at bounding box center [50, 20] width 20 height 9
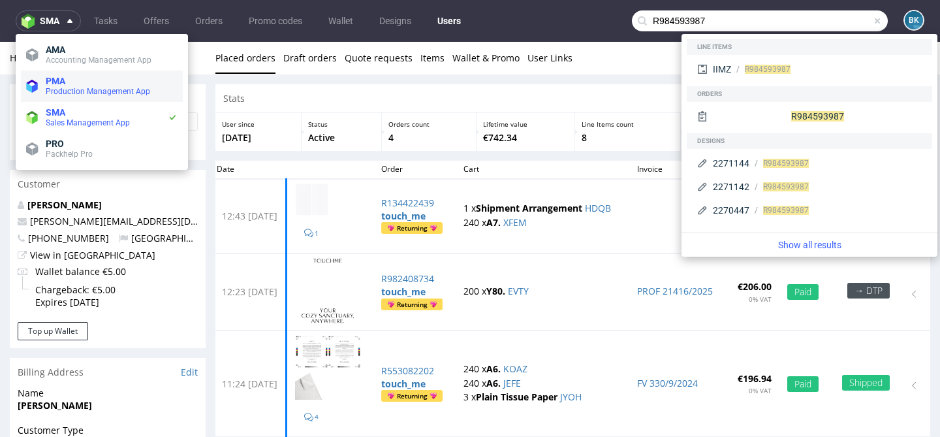
click at [61, 92] on span "Production Management App" at bounding box center [98, 91] width 104 height 9
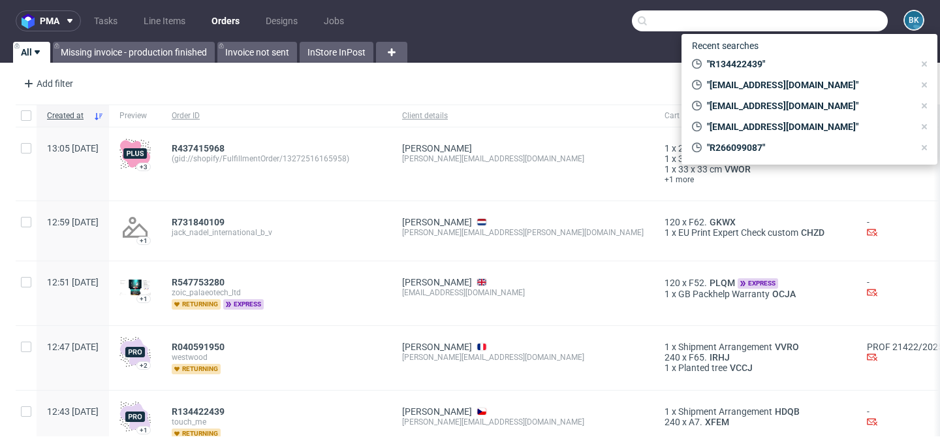
click at [845, 23] on input "text" at bounding box center [760, 20] width 256 height 21
paste input "R984593987"
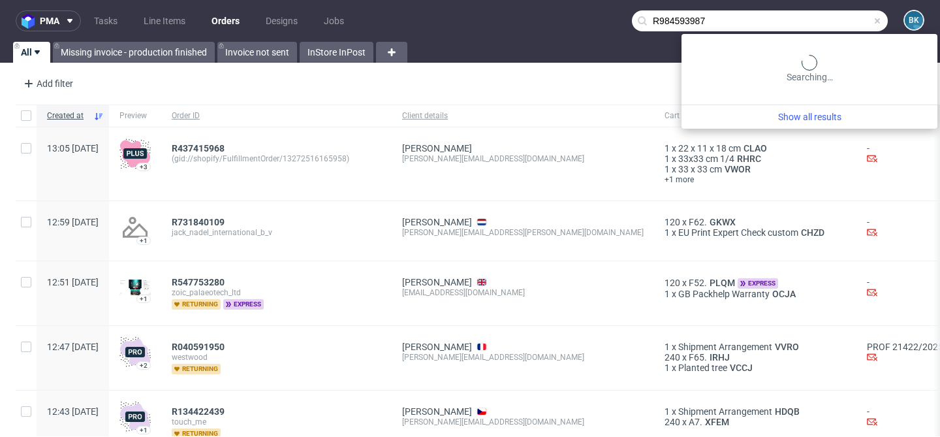
type input "R984593987"
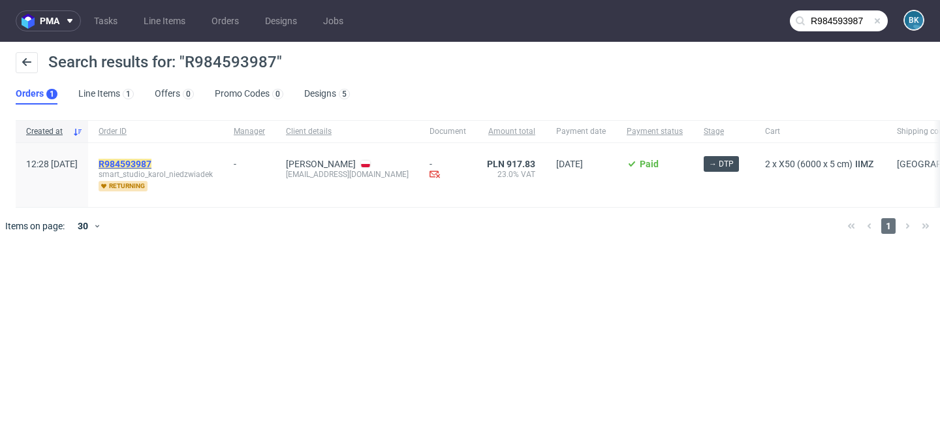
click at [151, 163] on mark "R984593987" at bounding box center [125, 164] width 53 height 10
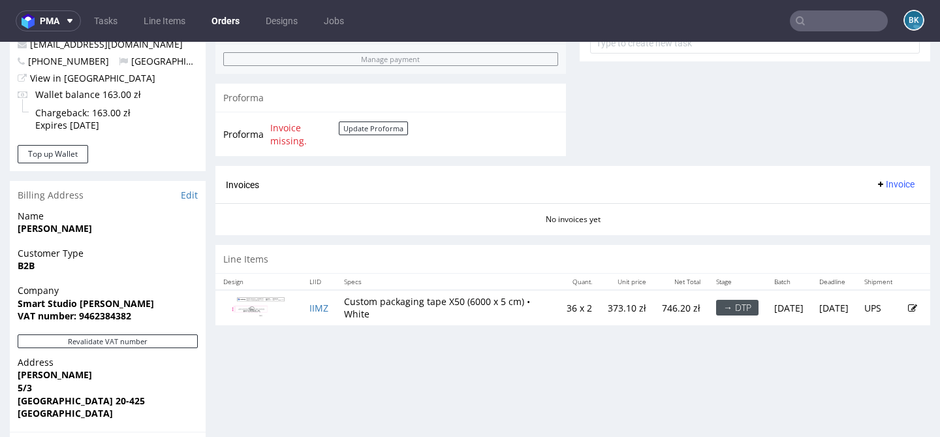
scroll to position [529, 0]
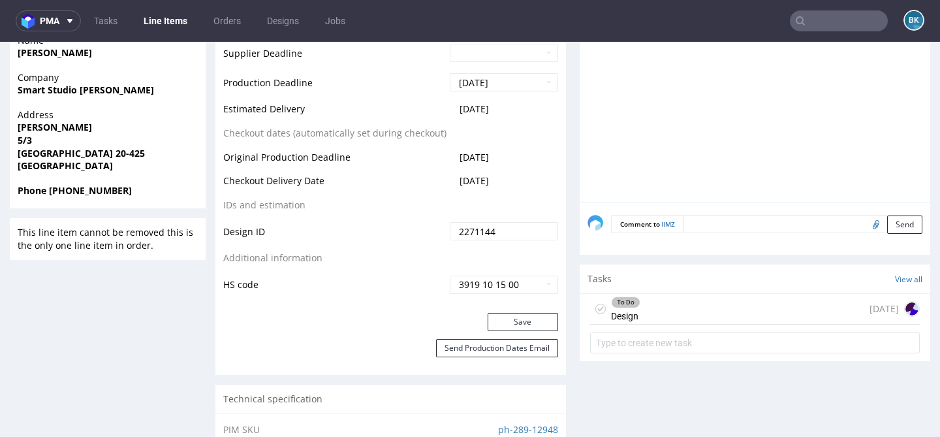
scroll to position [574, 0]
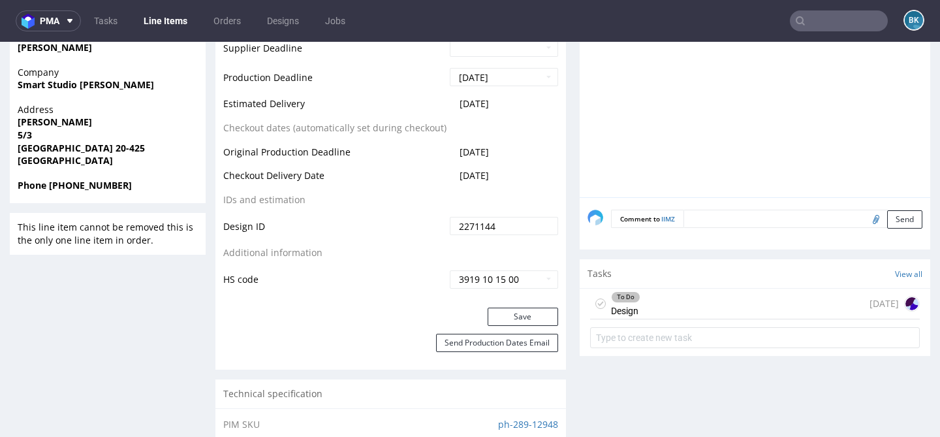
click at [657, 302] on div "To Do Design today" at bounding box center [755, 304] width 330 height 31
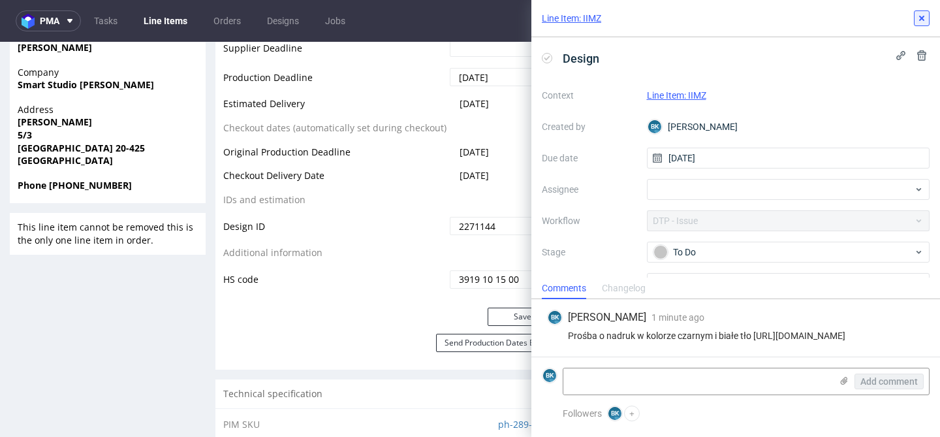
click at [921, 22] on icon at bounding box center [922, 18] width 10 height 10
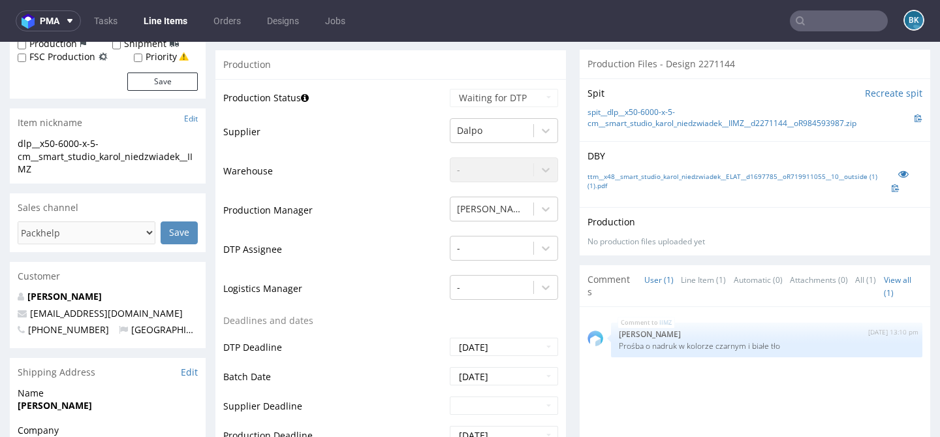
scroll to position [208, 0]
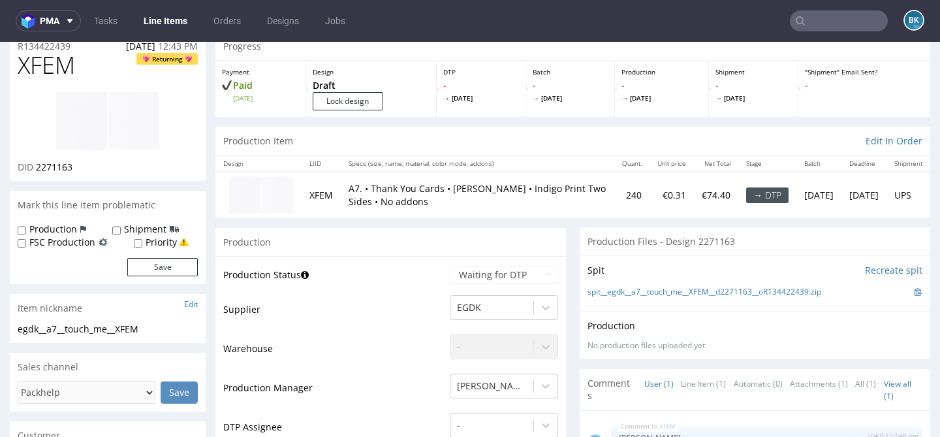
scroll to position [47, 0]
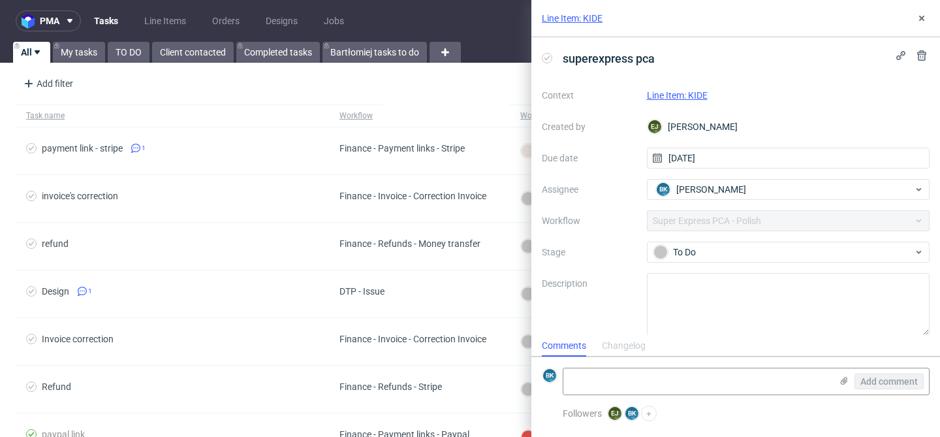
click at [681, 97] on link "Line Item: KIDE" at bounding box center [677, 95] width 61 height 10
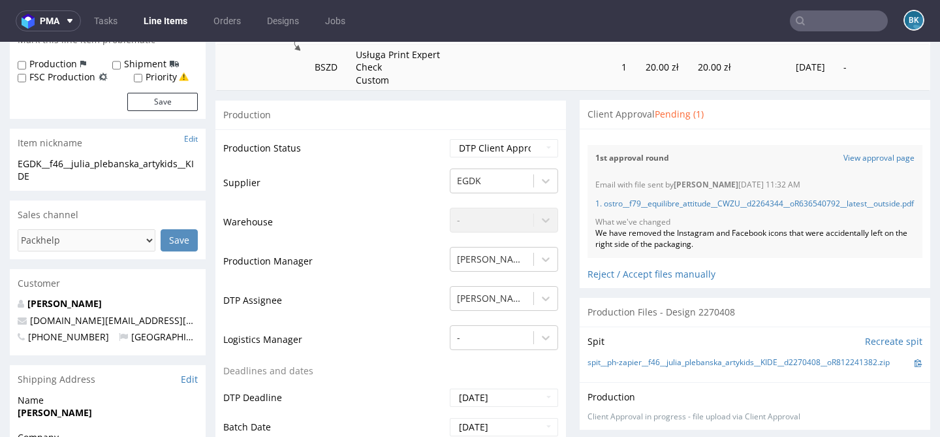
scroll to position [218, 0]
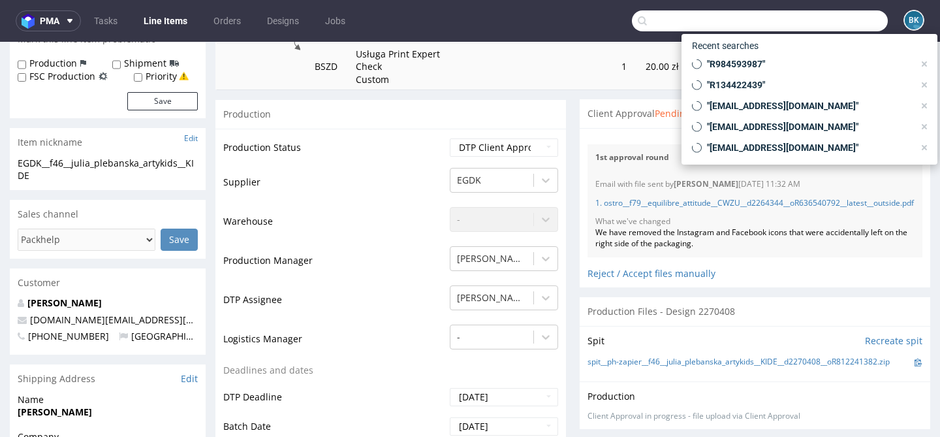
click at [813, 29] on input "text" at bounding box center [760, 20] width 256 height 21
paste input "R984593987"
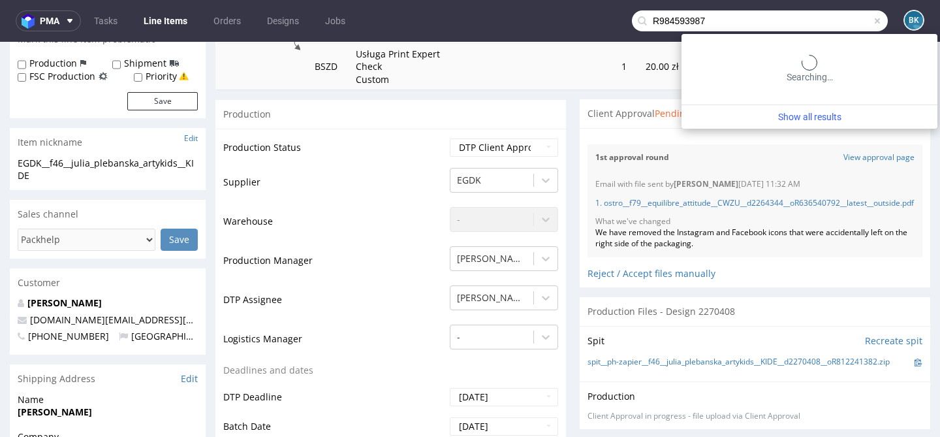
type input "R984593987"
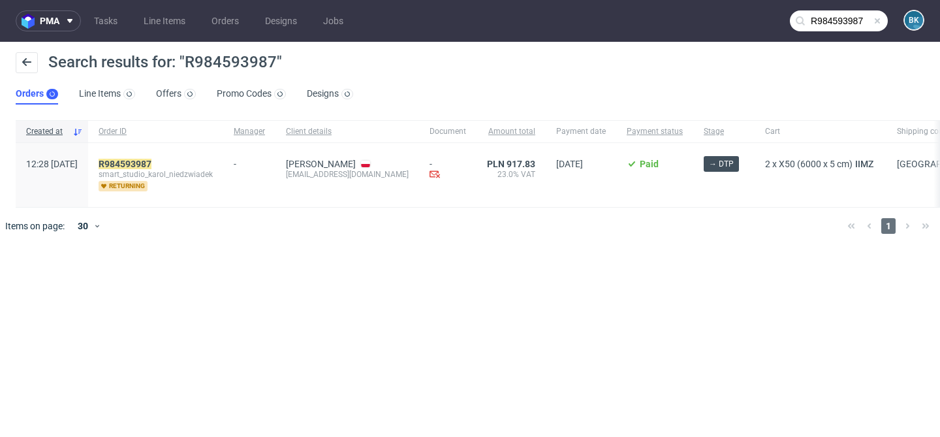
click at [162, 173] on span "smart_studio_karol_niedzwiadek" at bounding box center [156, 174] width 114 height 10
click at [151, 163] on mark "R984593987" at bounding box center [125, 164] width 53 height 10
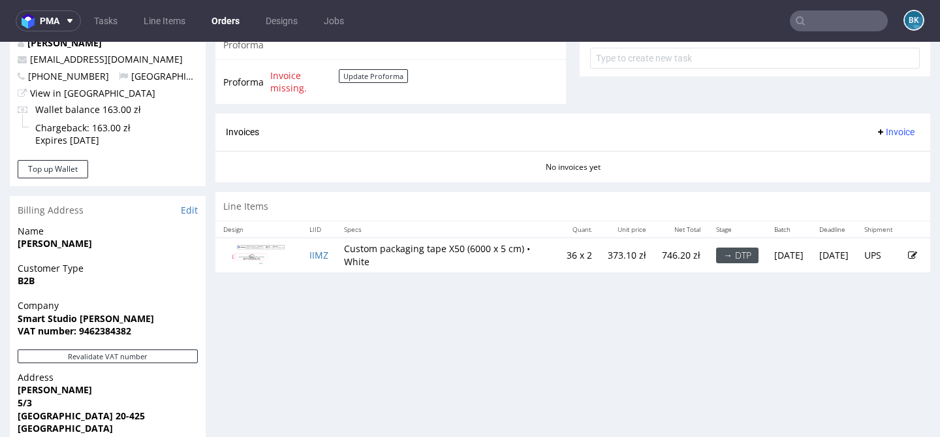
scroll to position [504, 0]
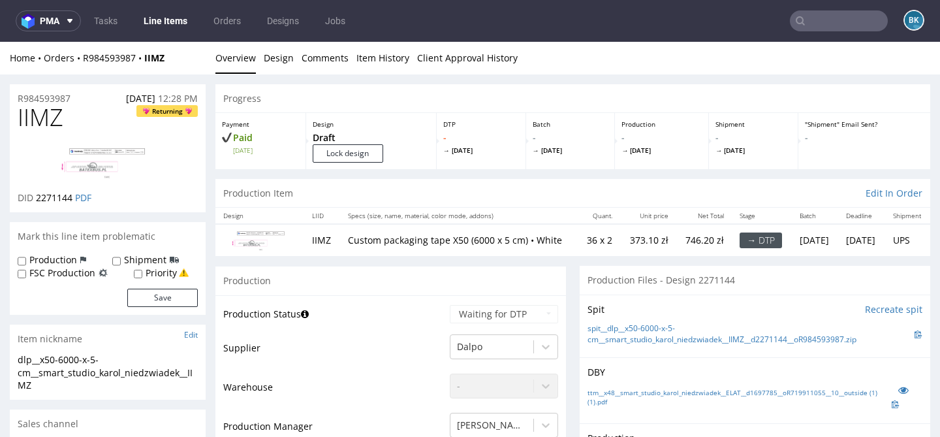
scroll to position [22, 0]
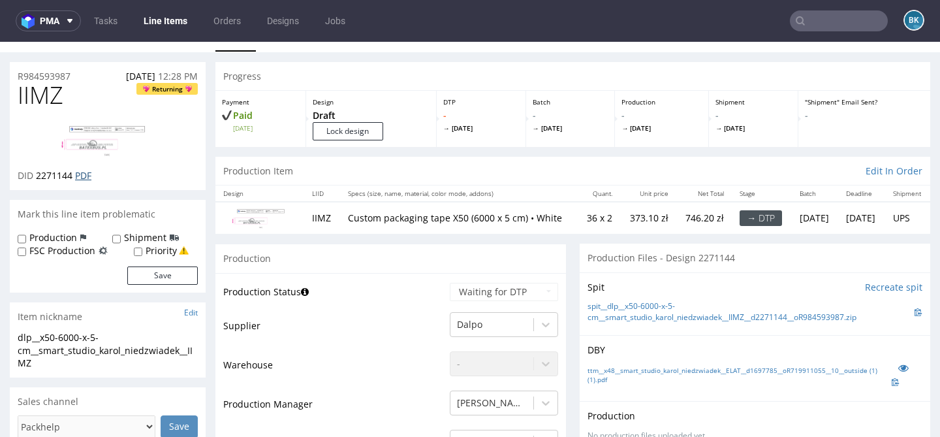
click at [84, 175] on link "PDF" at bounding box center [83, 175] width 16 height 12
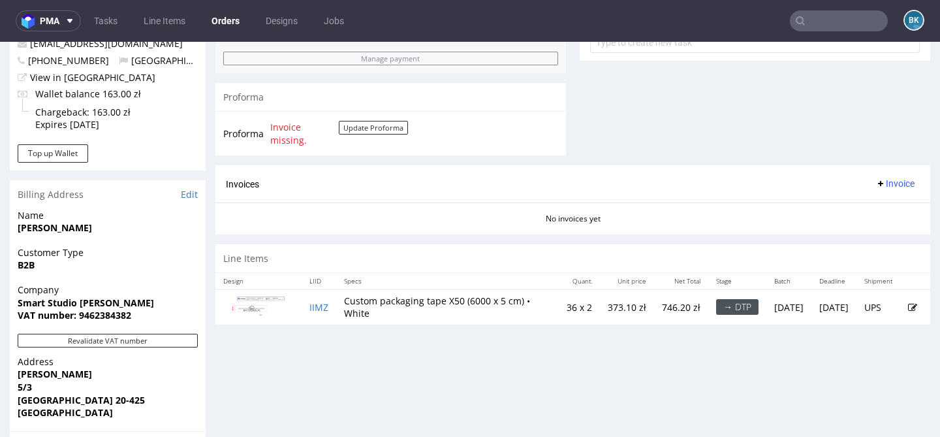
scroll to position [527, 0]
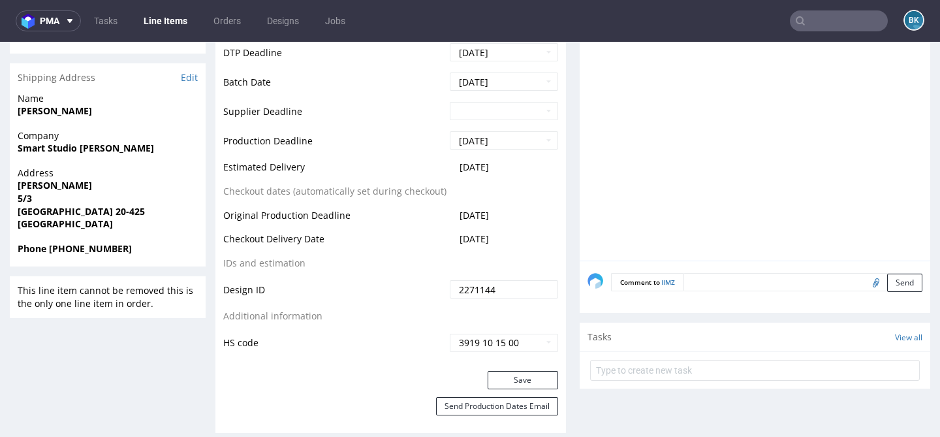
scroll to position [542, 0]
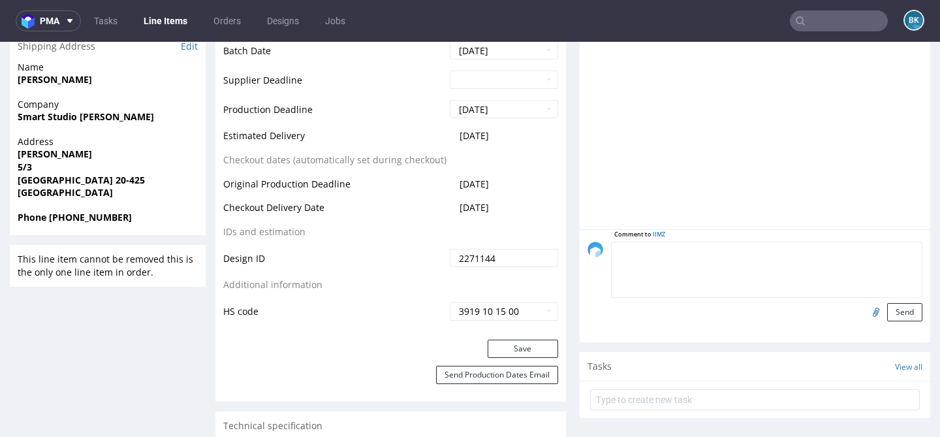
click at [705, 258] on textarea at bounding box center [766, 270] width 311 height 56
paste textarea "nadruk był w kolorze czarnym i białe tło"
click at [689, 256] on textarea "Prośba o nadruk był w kolorze czarnym i białe tło" at bounding box center [766, 270] width 311 height 56
drag, startPoint x: 826, startPoint y: 256, endPoint x: 591, endPoint y: 257, distance: 235.0
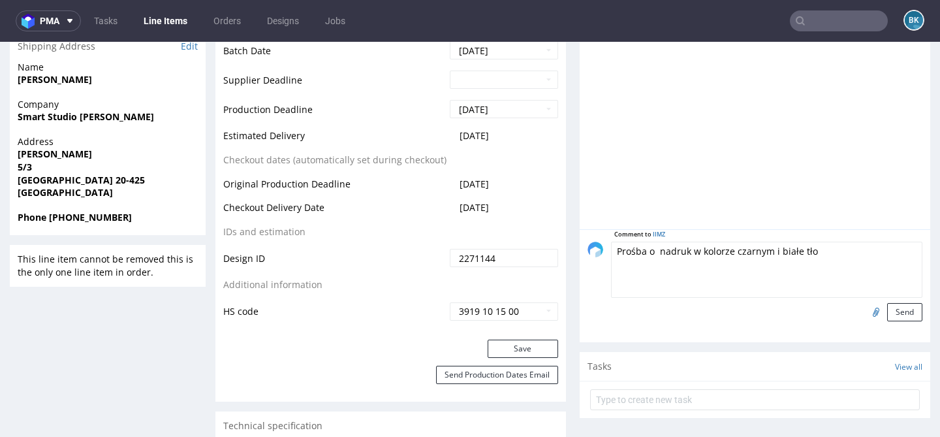
click at [591, 257] on div "Comment to IIMZ Prośba o nadruk w kolorze czarnym i białe tło Send" at bounding box center [755, 282] width 335 height 80
type textarea "Prośba o nadruk w kolorze czarnym i białe tło"
click at [740, 195] on div at bounding box center [759, 109] width 343 height 240
click at [892, 313] on button "Send" at bounding box center [904, 312] width 35 height 18
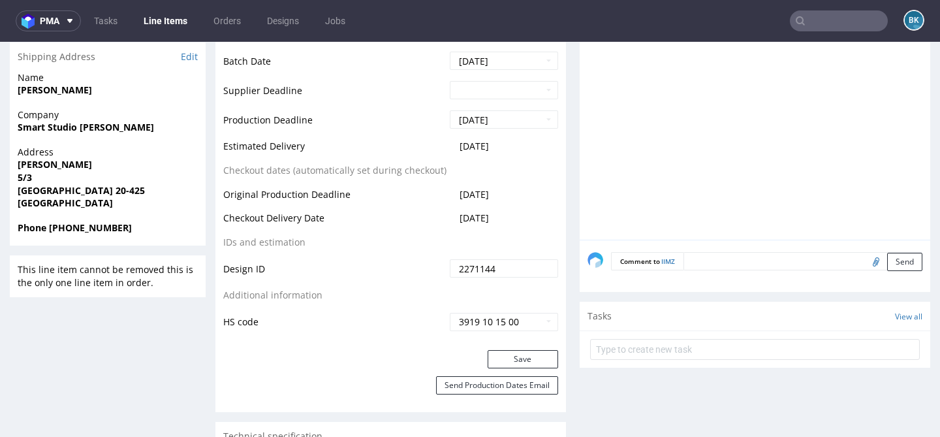
scroll to position [540, 0]
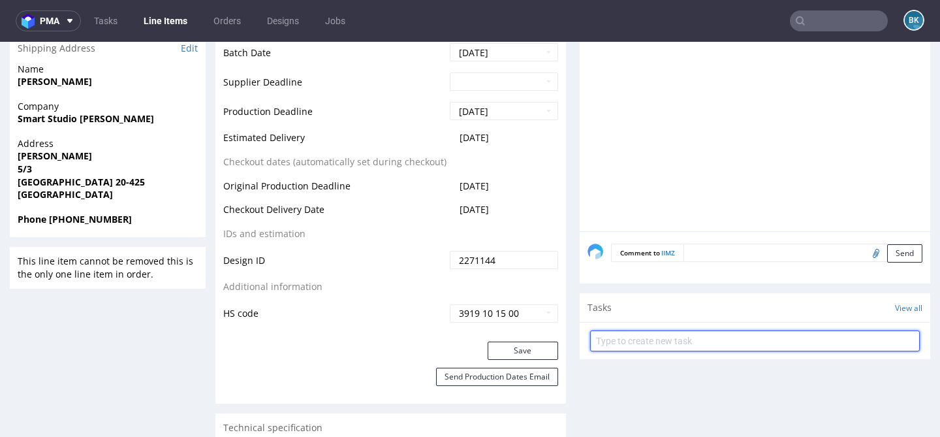
click at [678, 343] on input "text" at bounding box center [755, 340] width 330 height 21
type input "Design"
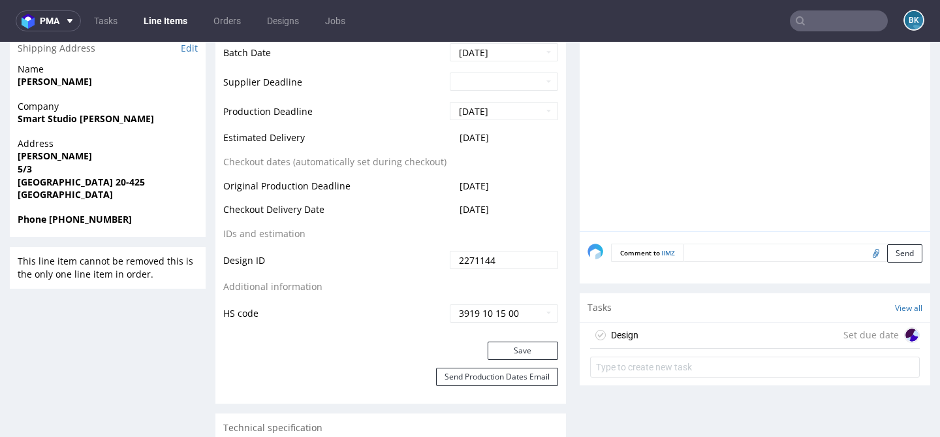
click at [726, 329] on div "Design Set due date" at bounding box center [755, 336] width 330 height 26
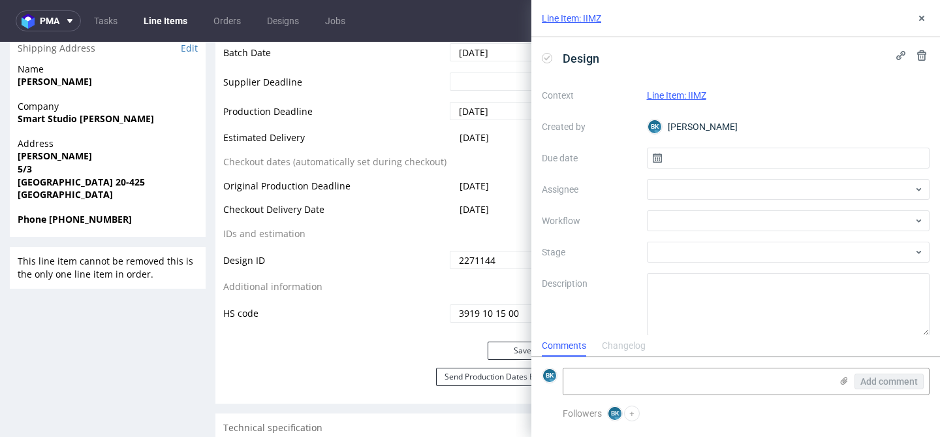
scroll to position [10, 0]
click at [710, 160] on input "text" at bounding box center [788, 158] width 283 height 21
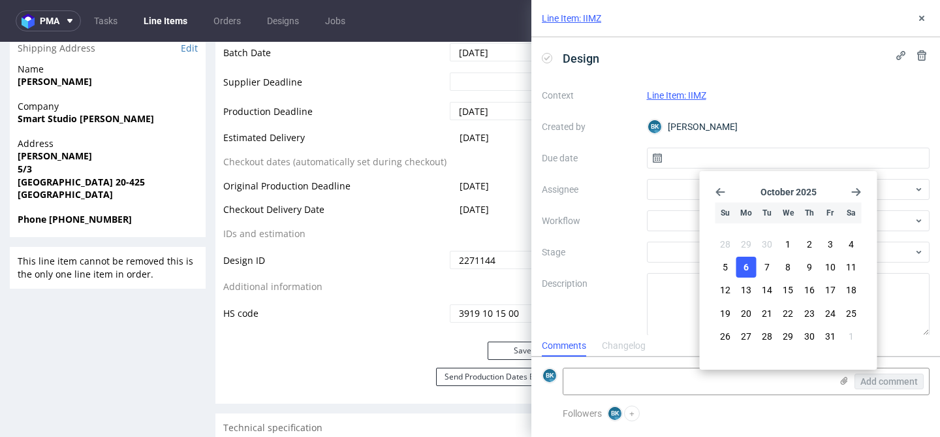
click at [751, 261] on button "6" at bounding box center [746, 267] width 20 height 21
type input "[DATE]"
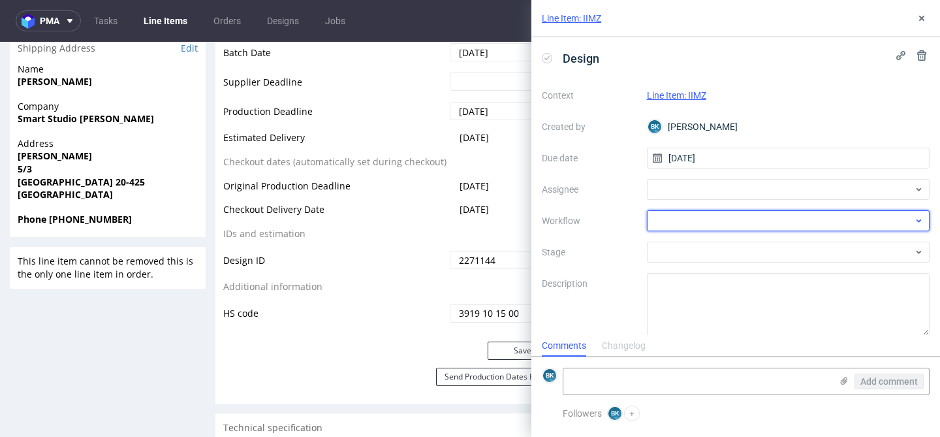
click at [684, 216] on div at bounding box center [788, 220] width 283 height 21
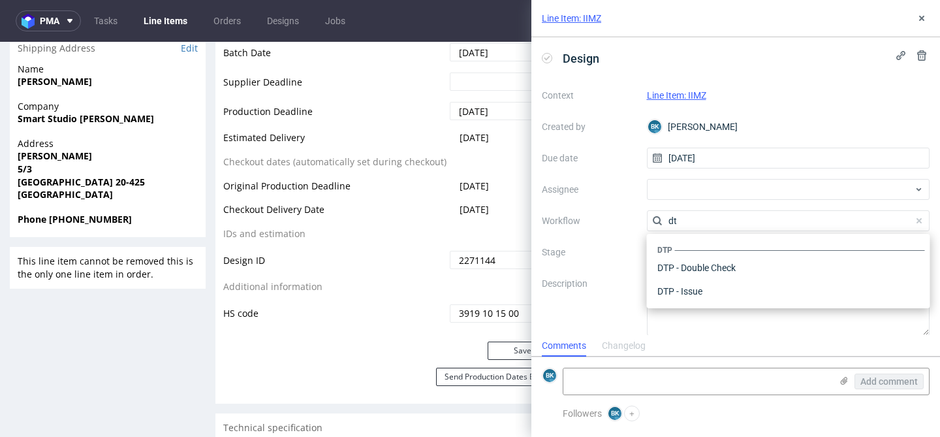
scroll to position [0, 0]
type input "dtp"
click at [699, 287] on div "DTP - Issue" at bounding box center [788, 291] width 273 height 24
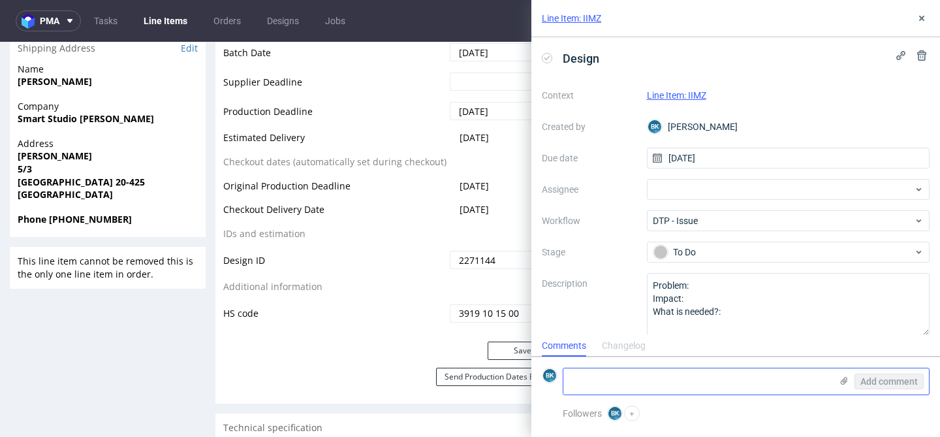
click at [666, 373] on textarea at bounding box center [697, 381] width 268 height 26
paste textarea "Prośba o nadruk w kolorze czarnym i białe tło"
paste textarea "[URL][DOMAIN_NAME]"
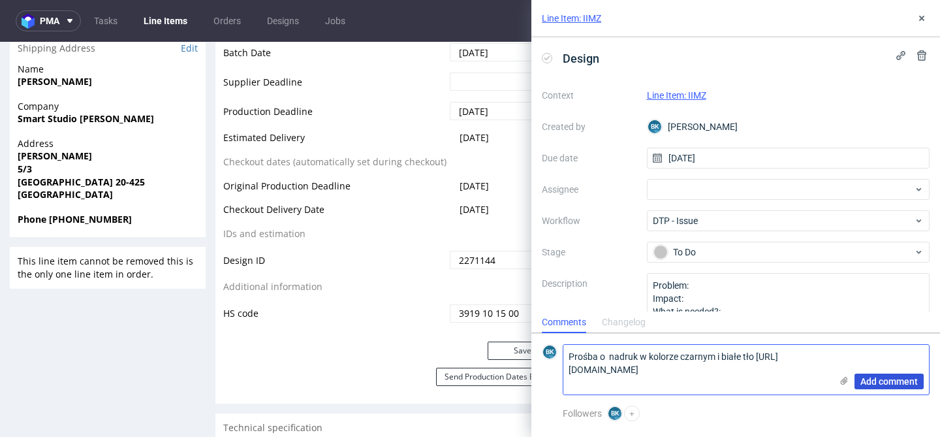
type textarea "Prośba o nadruk w kolorze czarnym i białe tło [URL][DOMAIN_NAME]"
click at [893, 379] on span "Add comment" at bounding box center [889, 381] width 57 height 9
